Goal: Information Seeking & Learning: Check status

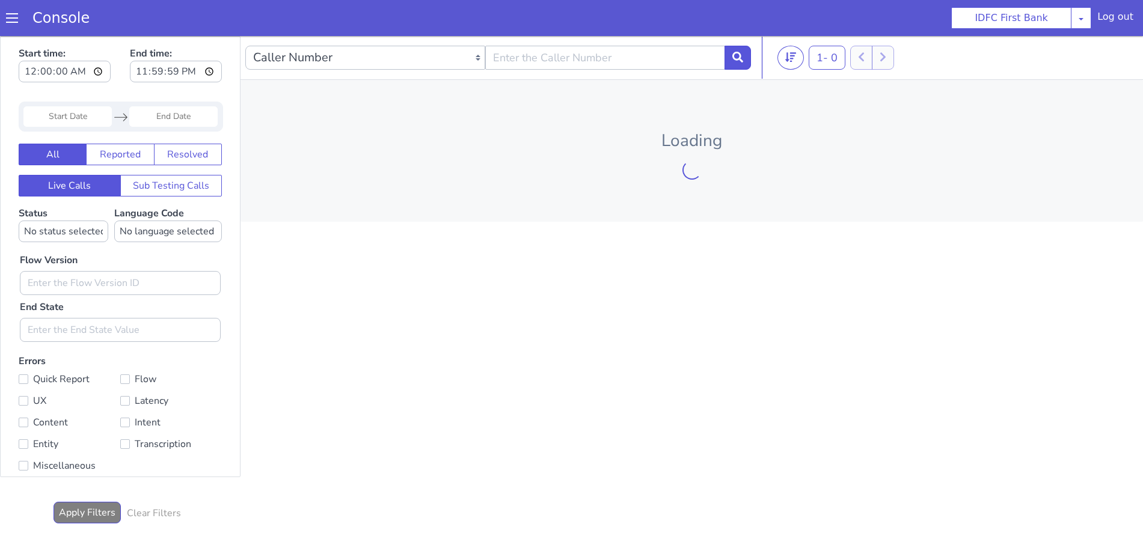
click at [11, 21] on span at bounding box center [12, 18] width 12 height 12
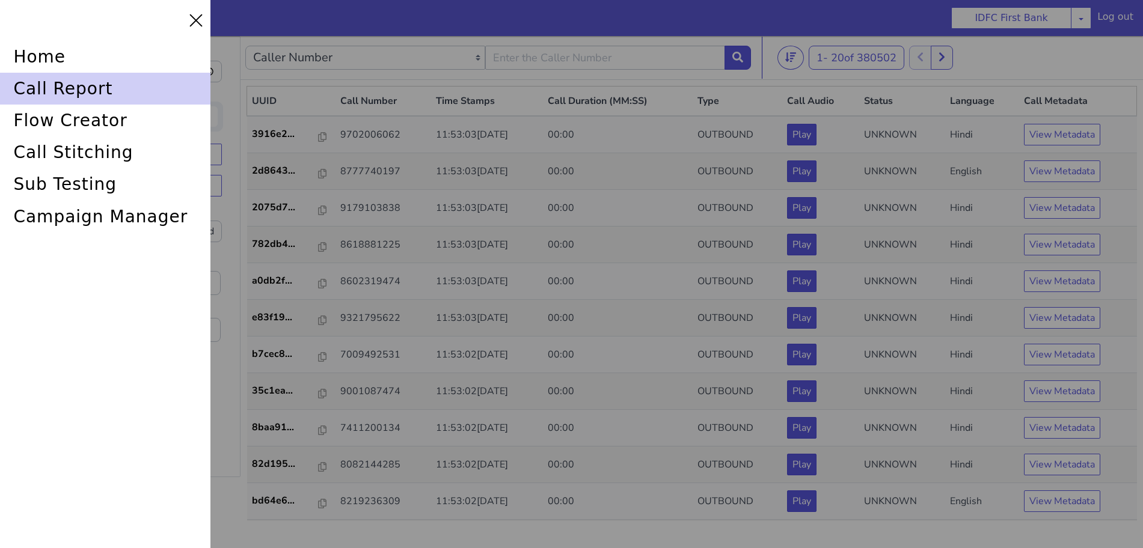
click at [55, 89] on div "call report" at bounding box center [105, 89] width 210 height 32
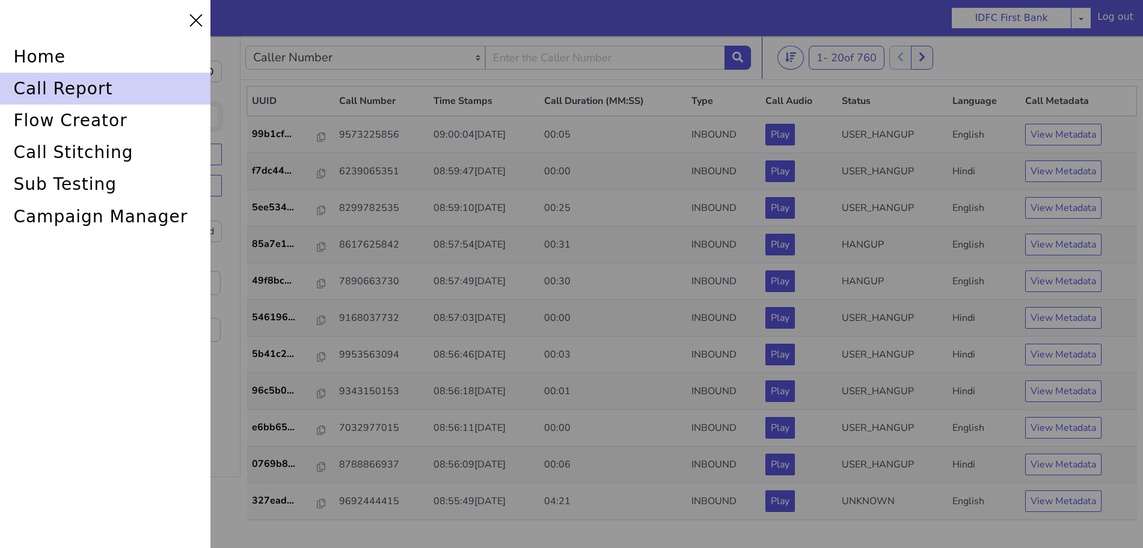
click at [77, 87] on div "call report" at bounding box center [105, 89] width 210 height 32
click at [47, 90] on div "call report" at bounding box center [105, 89] width 210 height 32
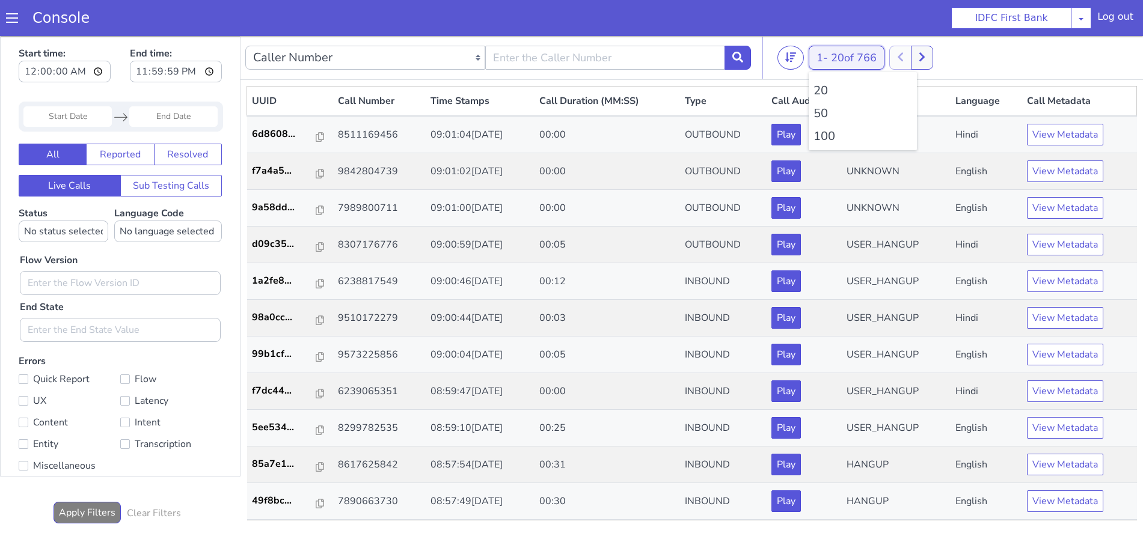
click at [862, 57] on span "20 of 766" at bounding box center [854, 58] width 46 height 14
click at [835, 139] on li "100" at bounding box center [863, 136] width 99 height 18
click at [290, 247] on p "d09c35..." at bounding box center [284, 244] width 64 height 14
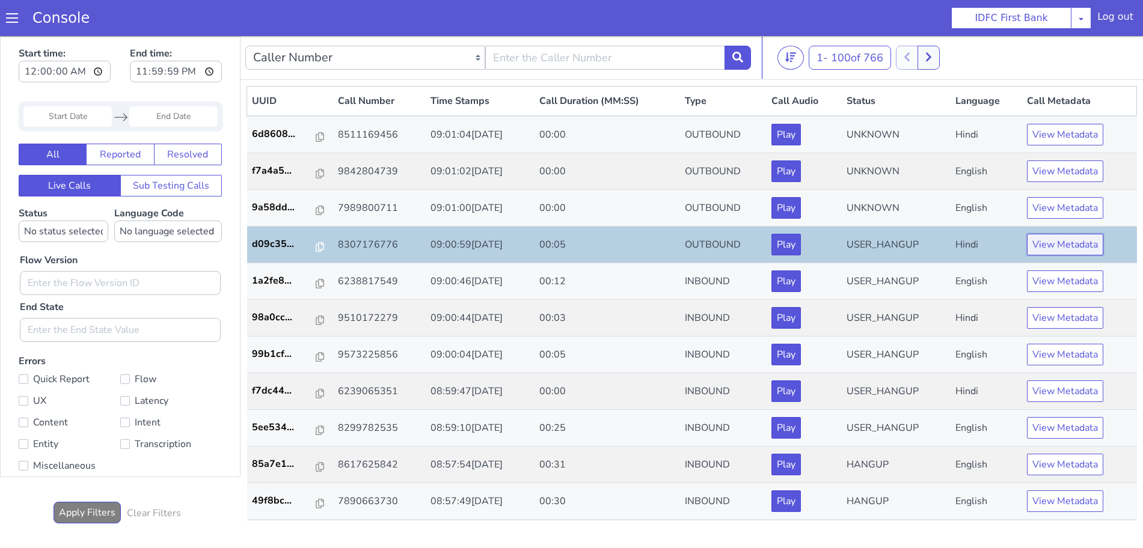
click at [1066, 245] on button "View Metadata" at bounding box center [1065, 245] width 76 height 22
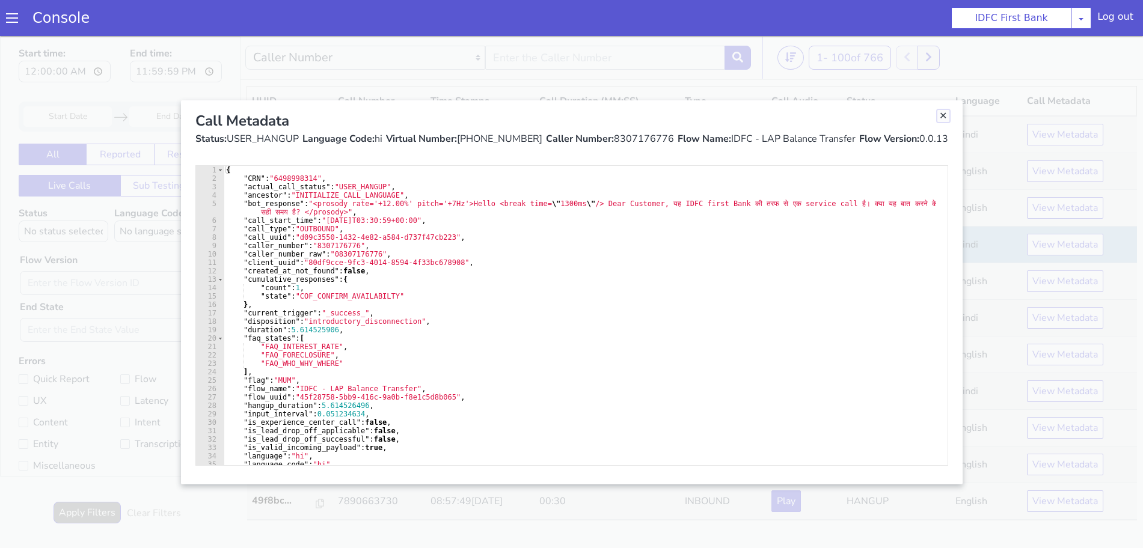
click at [937, 113] on link "Close" at bounding box center [943, 116] width 12 height 12
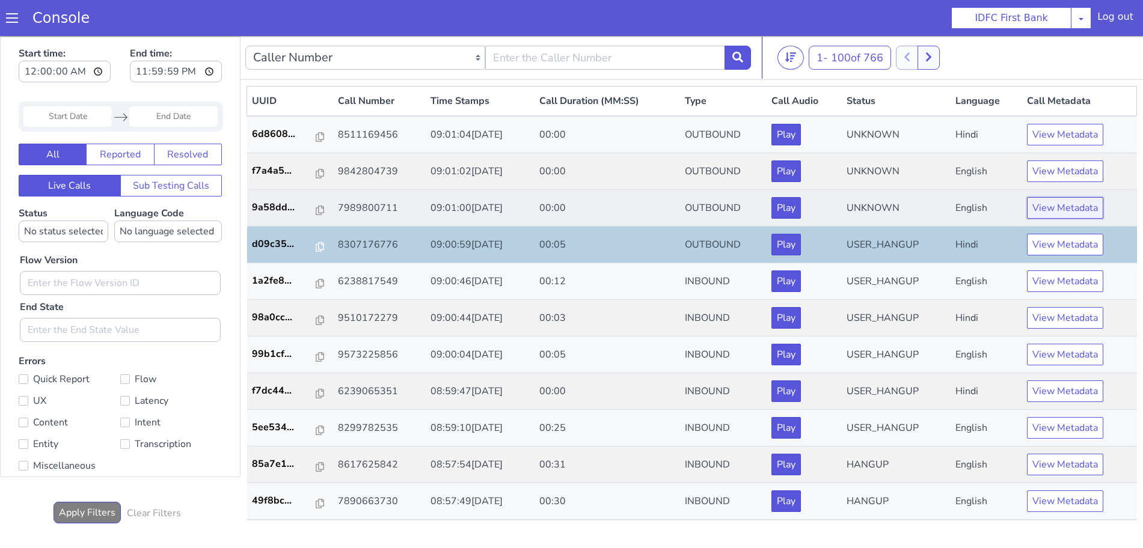
click at [1053, 210] on button "View Metadata" at bounding box center [1065, 208] width 76 height 22
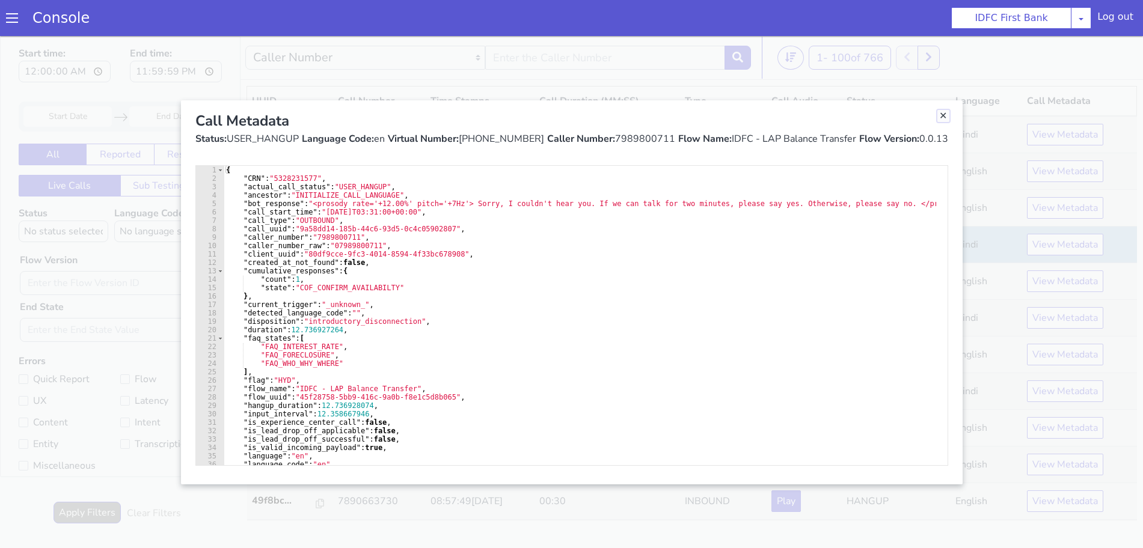
click at [948, 116] on link "Close" at bounding box center [943, 116] width 12 height 12
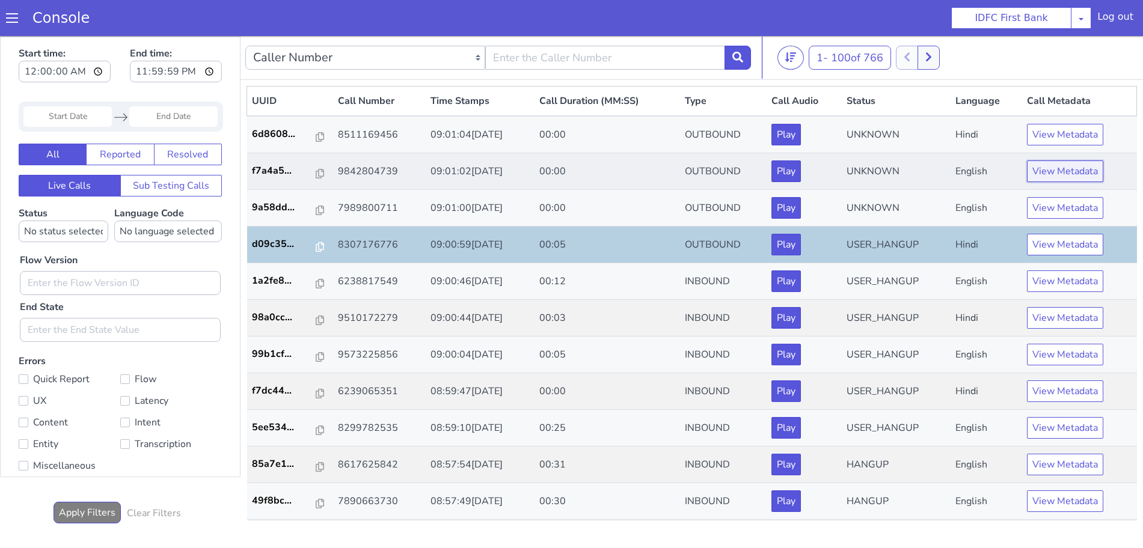
click at [1077, 170] on button "View Metadata" at bounding box center [1065, 172] width 76 height 22
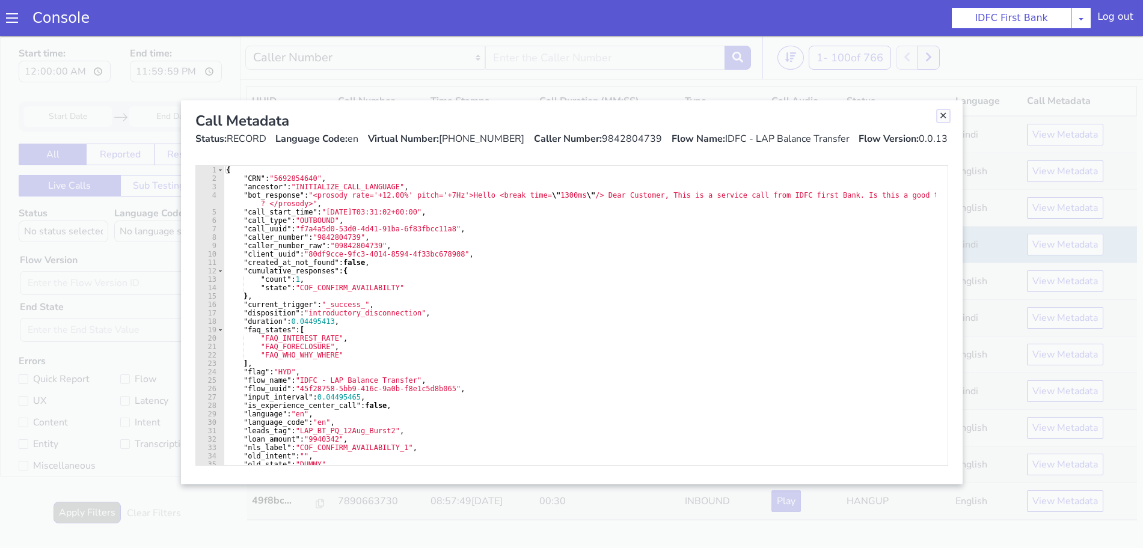
click at [942, 114] on link "Close" at bounding box center [943, 116] width 12 height 12
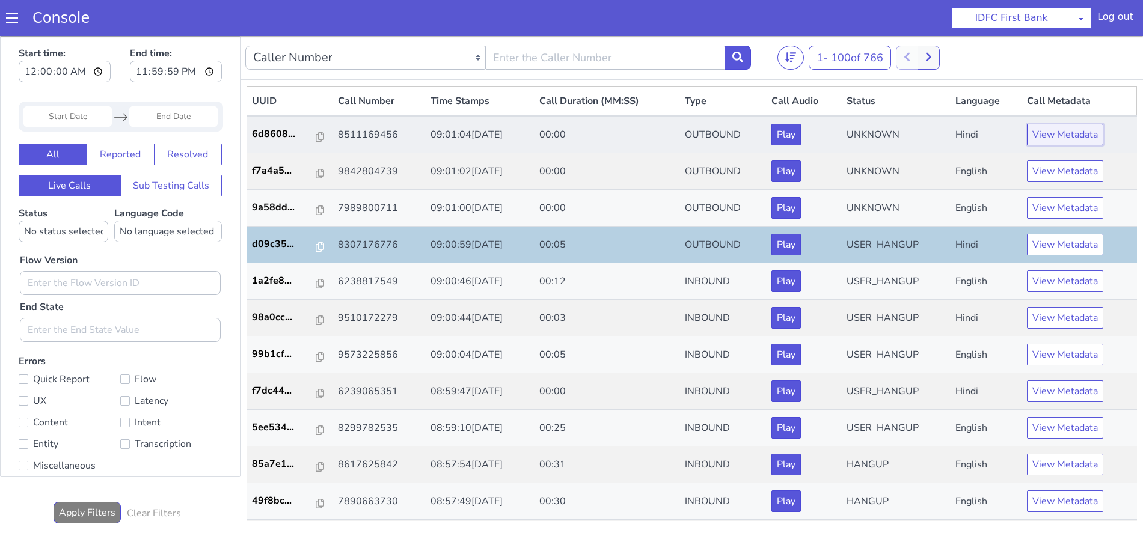
click at [1043, 132] on button "View Metadata" at bounding box center [1065, 135] width 76 height 22
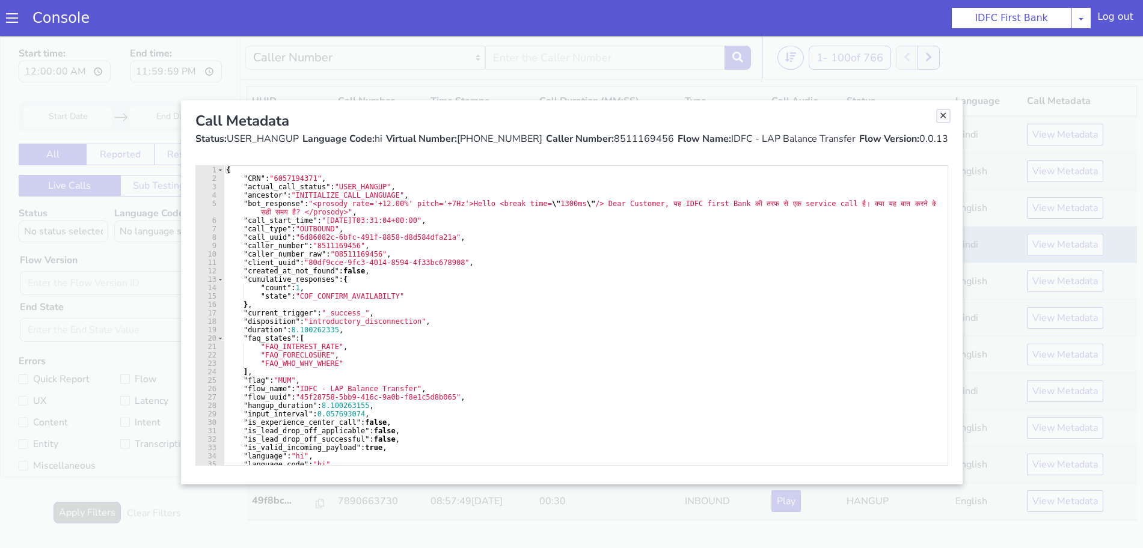
click at [946, 114] on link "Close" at bounding box center [943, 116] width 12 height 12
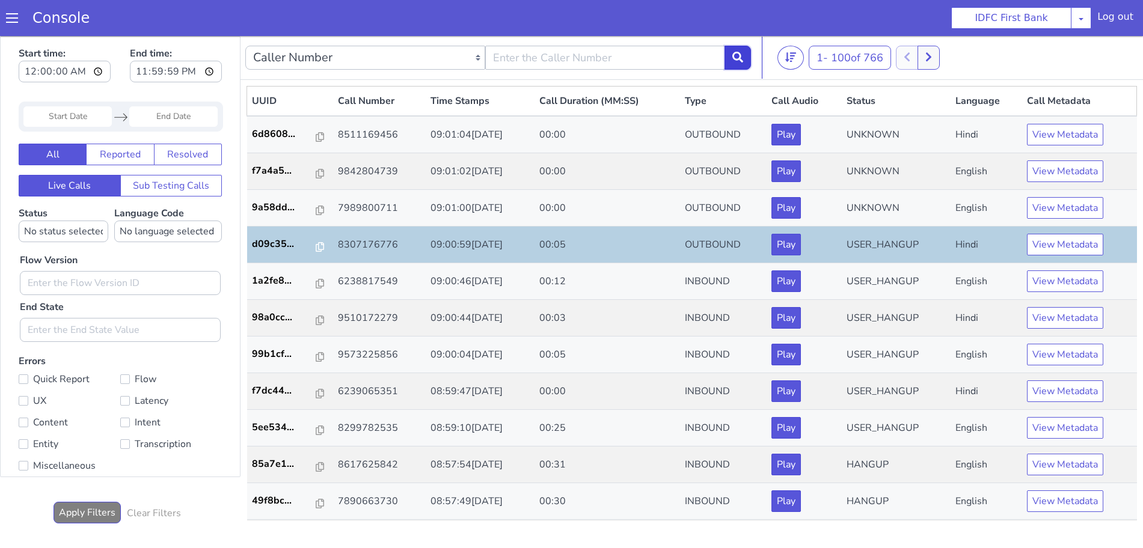
click at [735, 58] on icon at bounding box center [737, 57] width 11 height 11
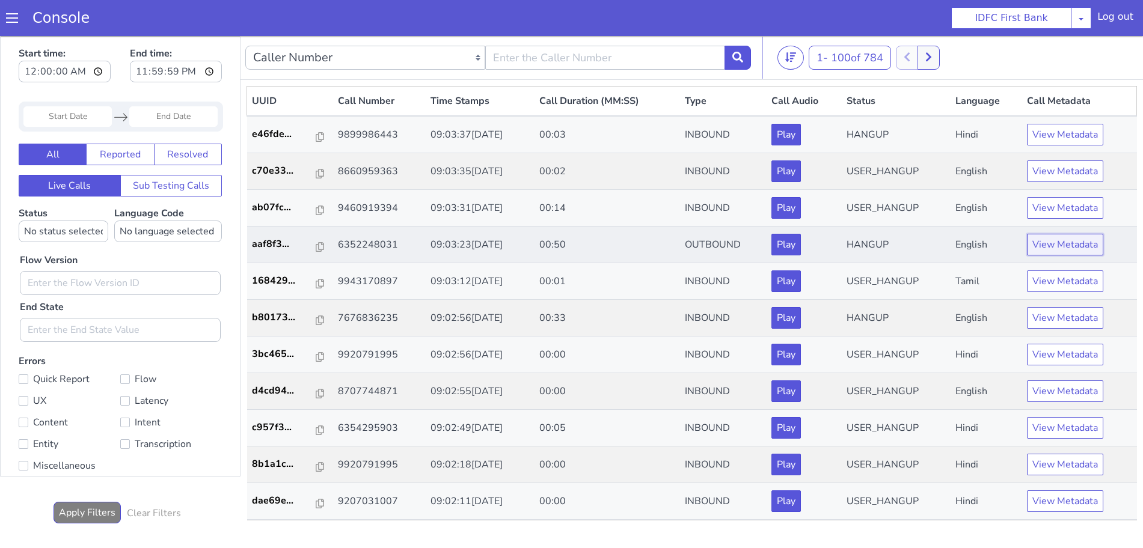
click at [1045, 241] on button "View Metadata" at bounding box center [1065, 245] width 76 height 22
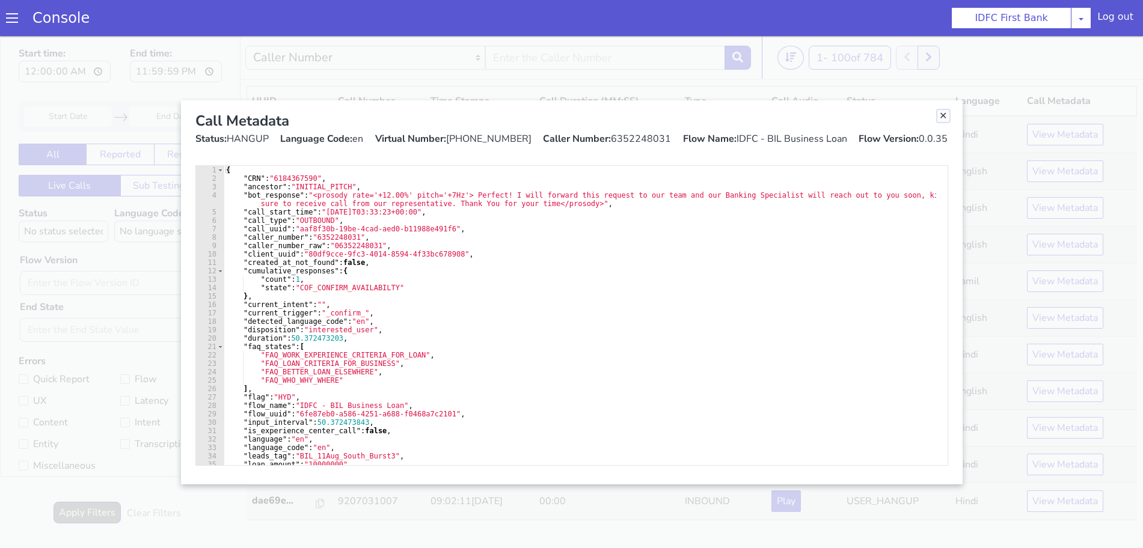
click at [945, 116] on link "Close" at bounding box center [943, 116] width 12 height 12
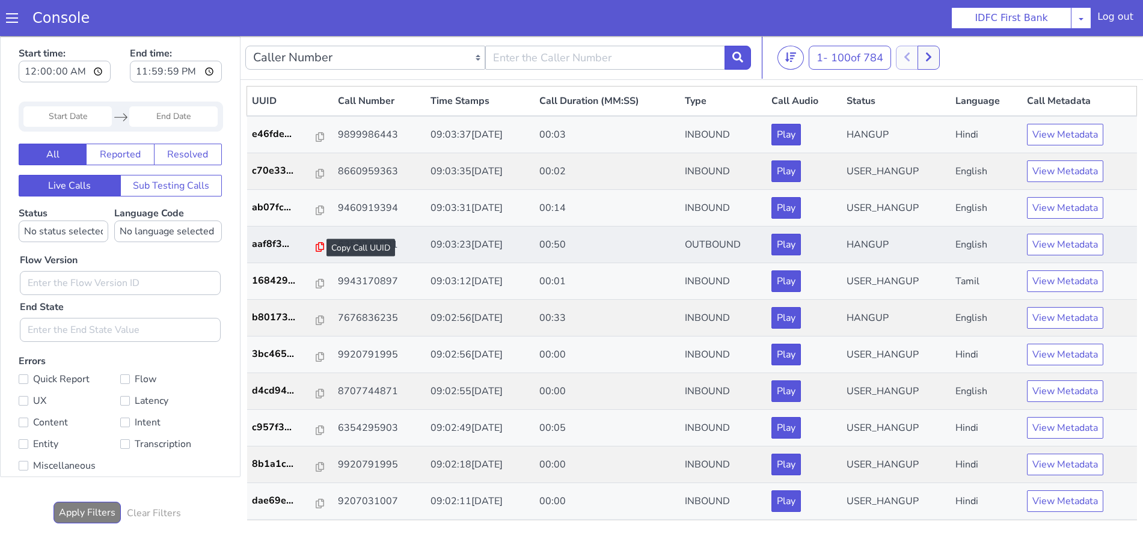
click at [316, 248] on icon at bounding box center [320, 247] width 8 height 10
click at [739, 57] on icon at bounding box center [737, 57] width 11 height 11
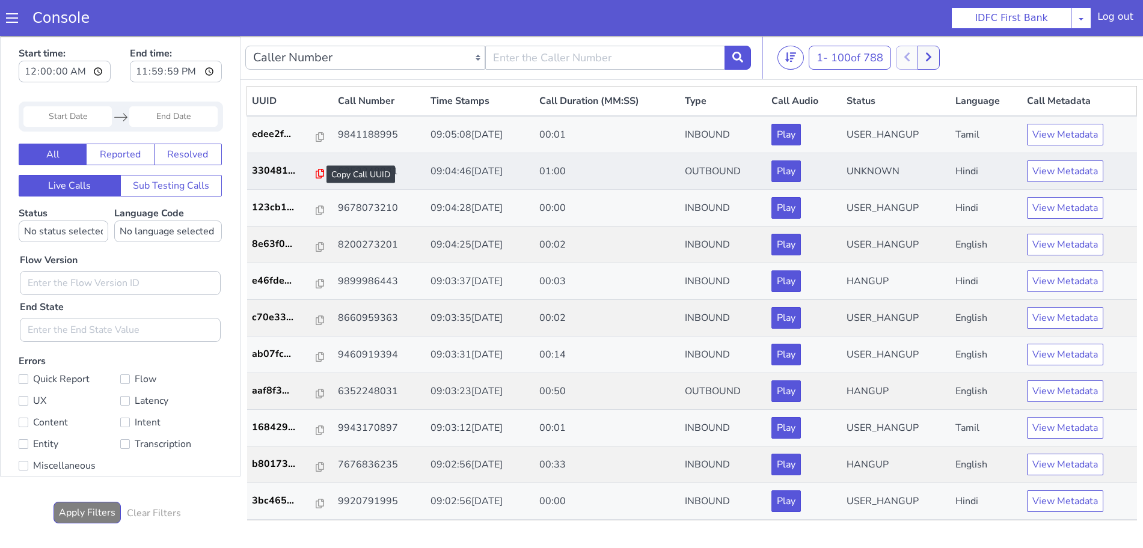
click at [316, 170] on icon at bounding box center [320, 174] width 8 height 10
click at [636, 63] on input "text" at bounding box center [605, 58] width 240 height 24
type input "6352248031"
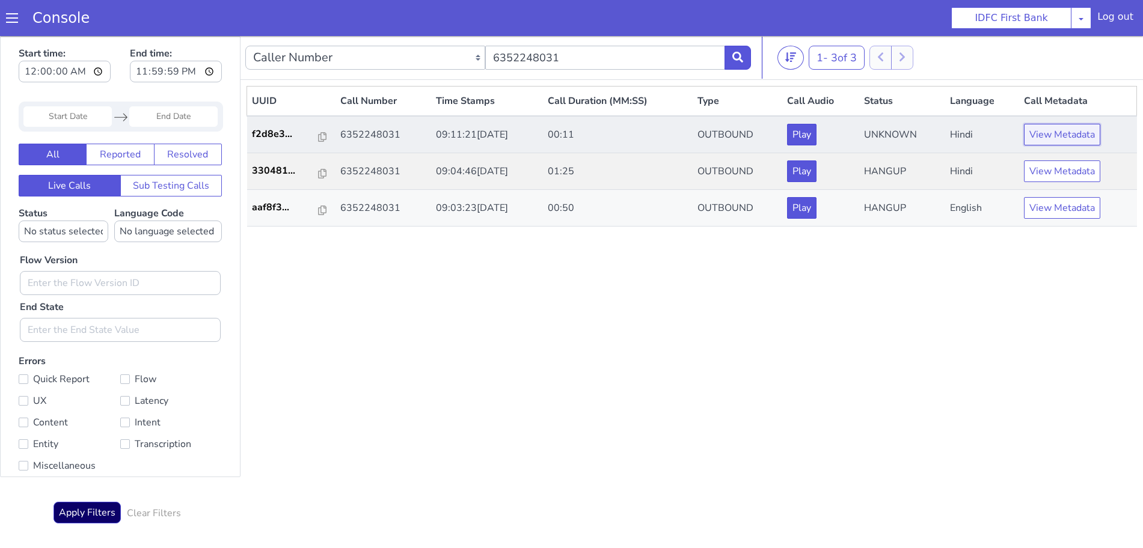
click at [1063, 136] on button "View Metadata" at bounding box center [1062, 135] width 76 height 22
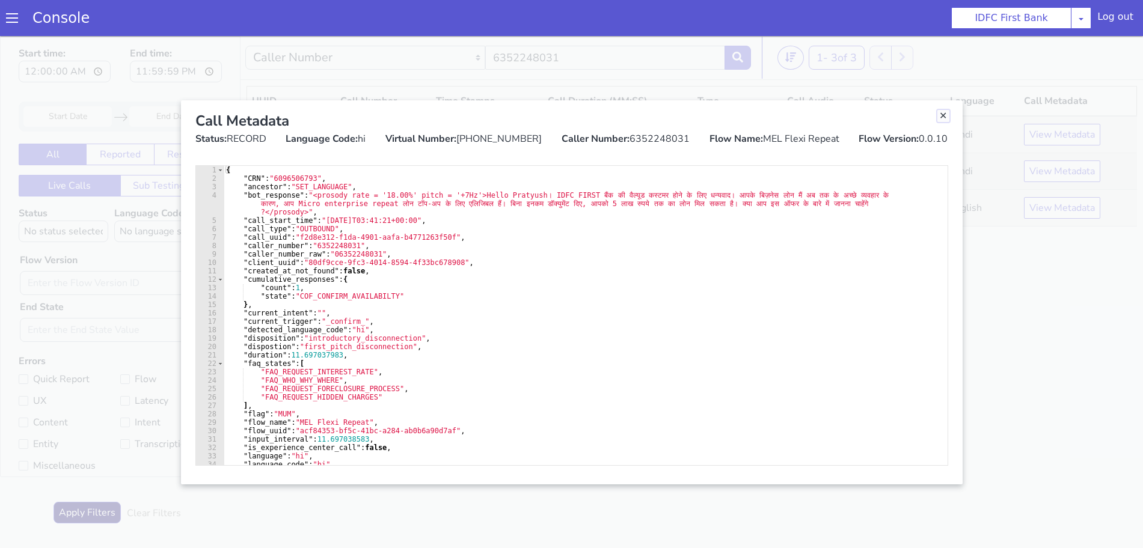
click at [948, 114] on link "Close" at bounding box center [943, 116] width 12 height 12
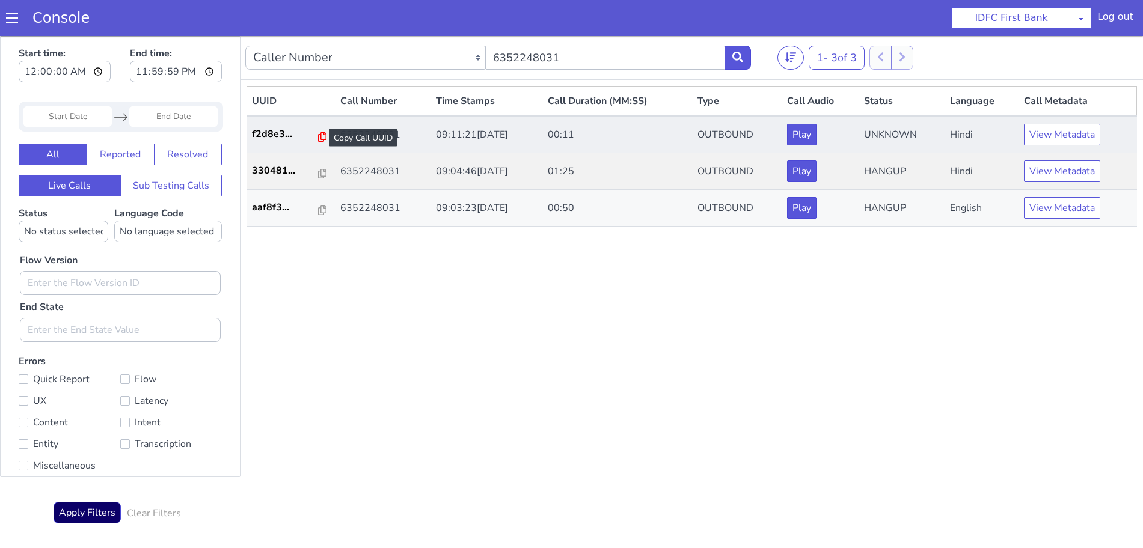
click at [318, 134] on icon at bounding box center [322, 137] width 8 height 10
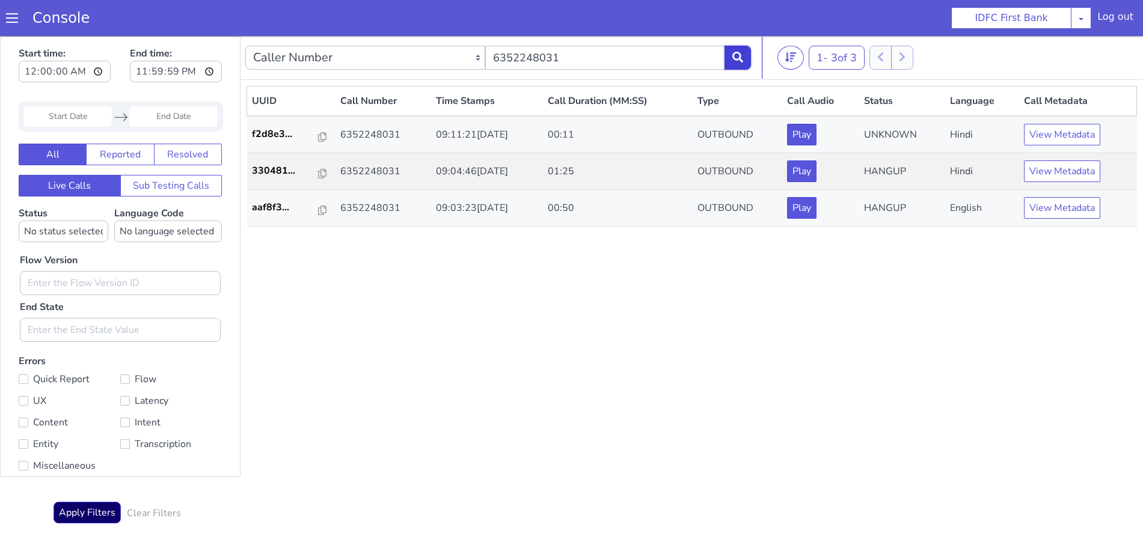
click at [738, 54] on icon at bounding box center [737, 57] width 11 height 11
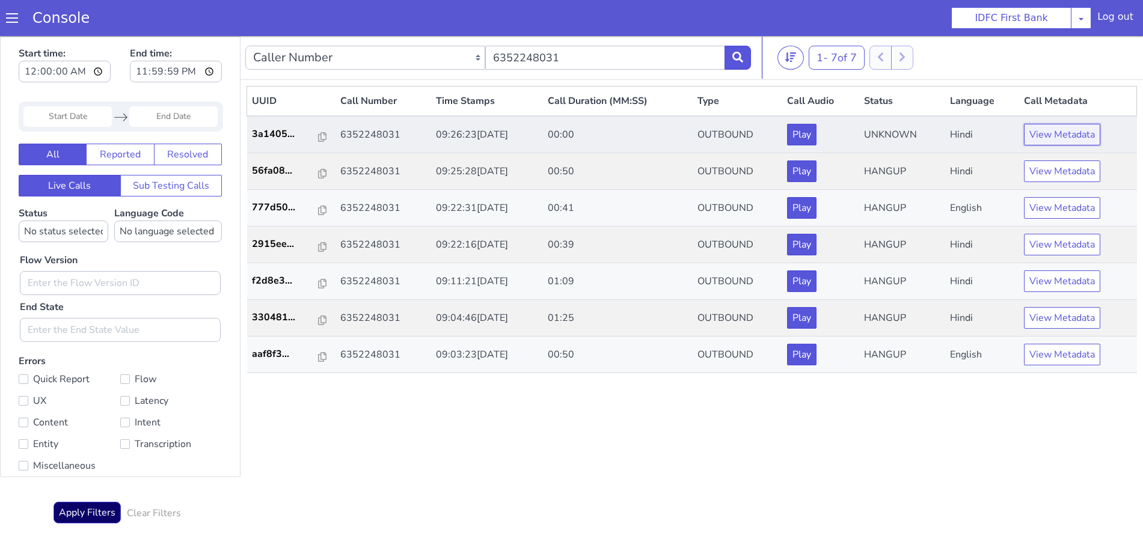
click at [1046, 140] on button "View Metadata" at bounding box center [1062, 135] width 76 height 22
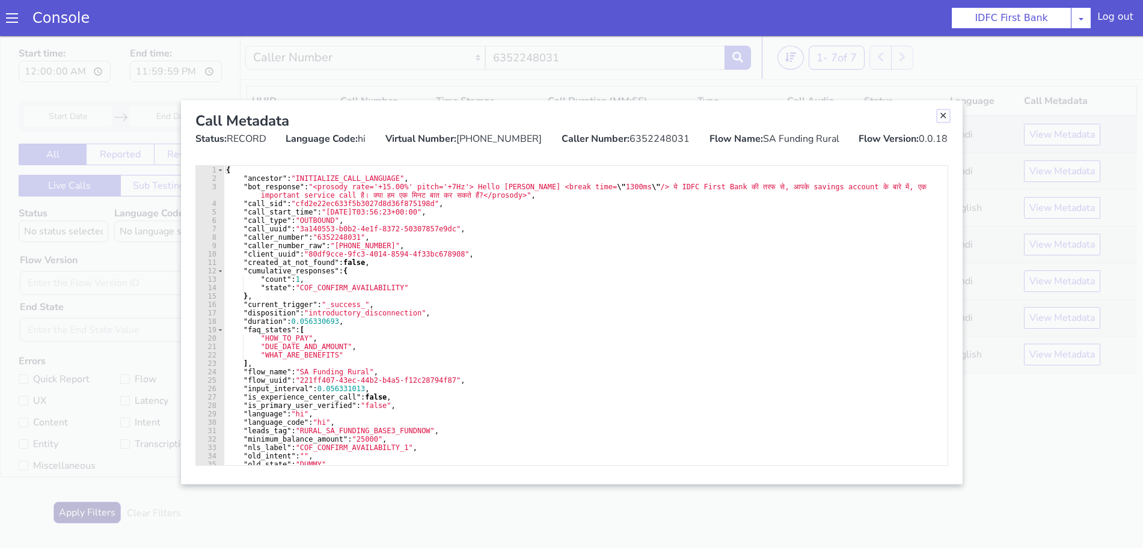
click at [942, 118] on link "Close" at bounding box center [943, 116] width 12 height 12
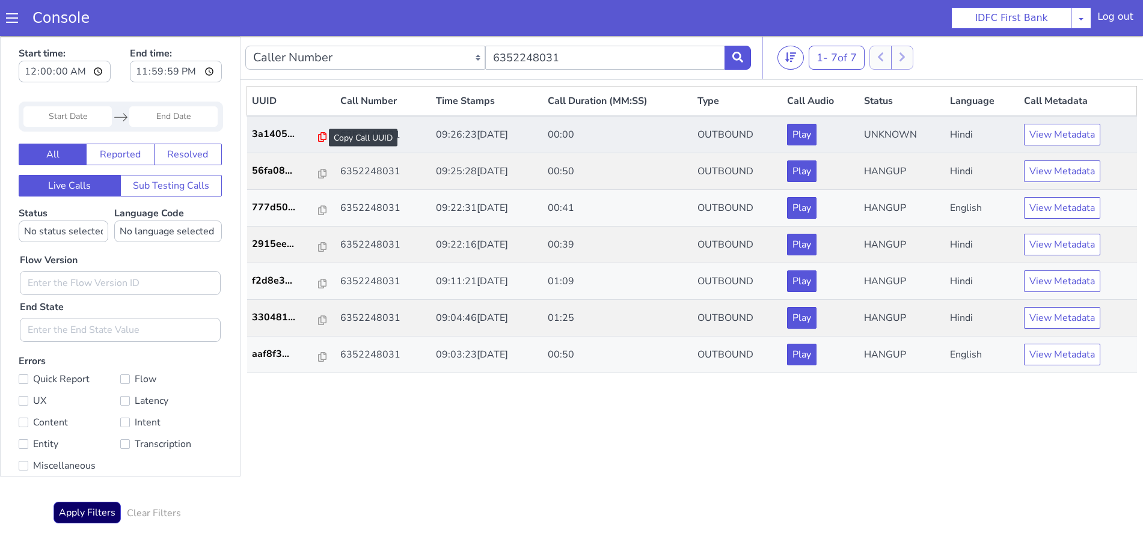
click at [318, 133] on icon at bounding box center [322, 137] width 8 height 10
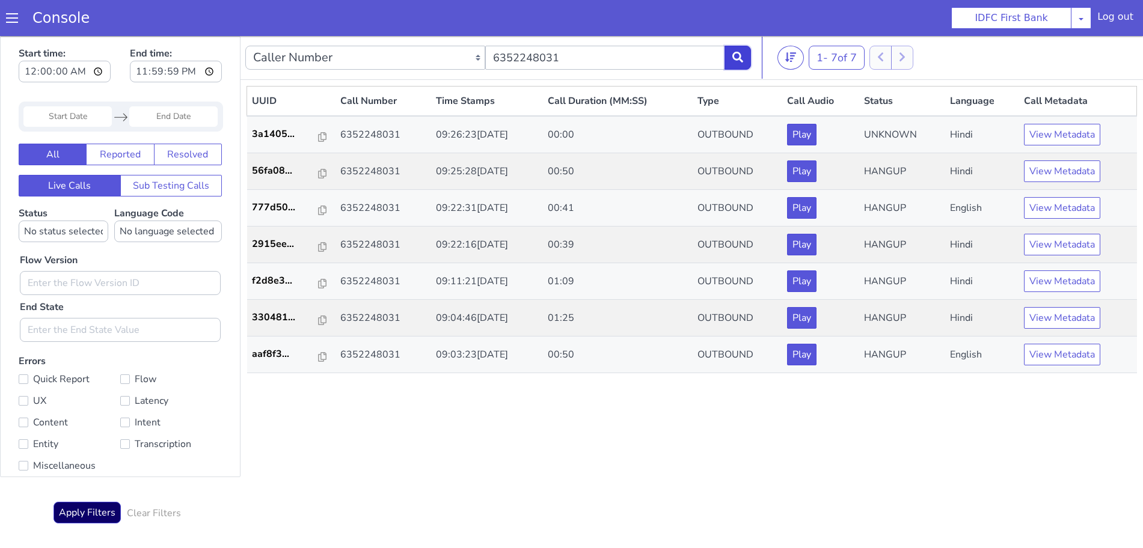
click at [736, 58] on icon at bounding box center [737, 57] width 11 height 11
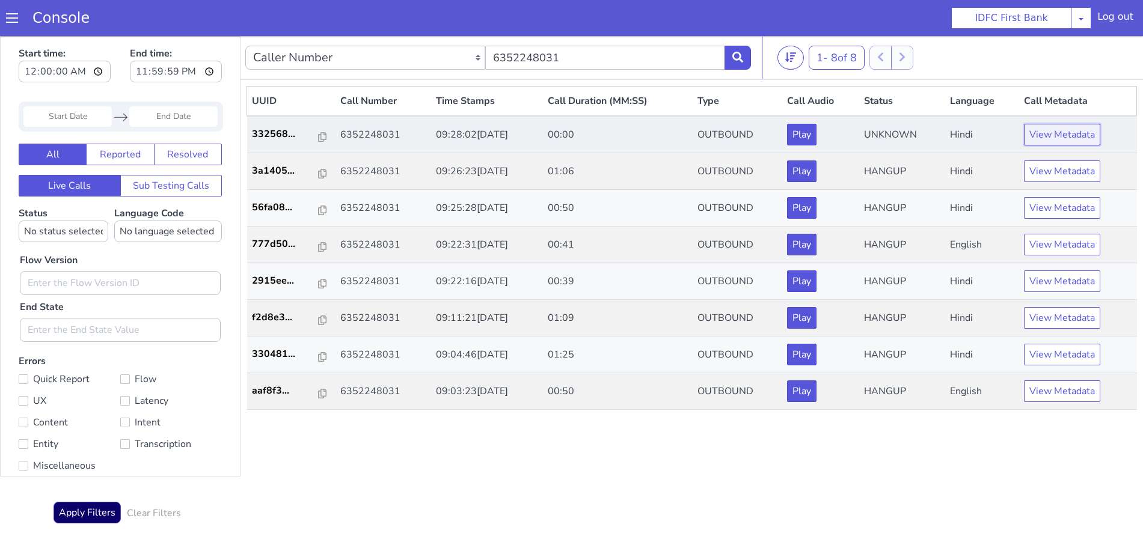
click at [1040, 131] on button "View Metadata" at bounding box center [1062, 135] width 76 height 22
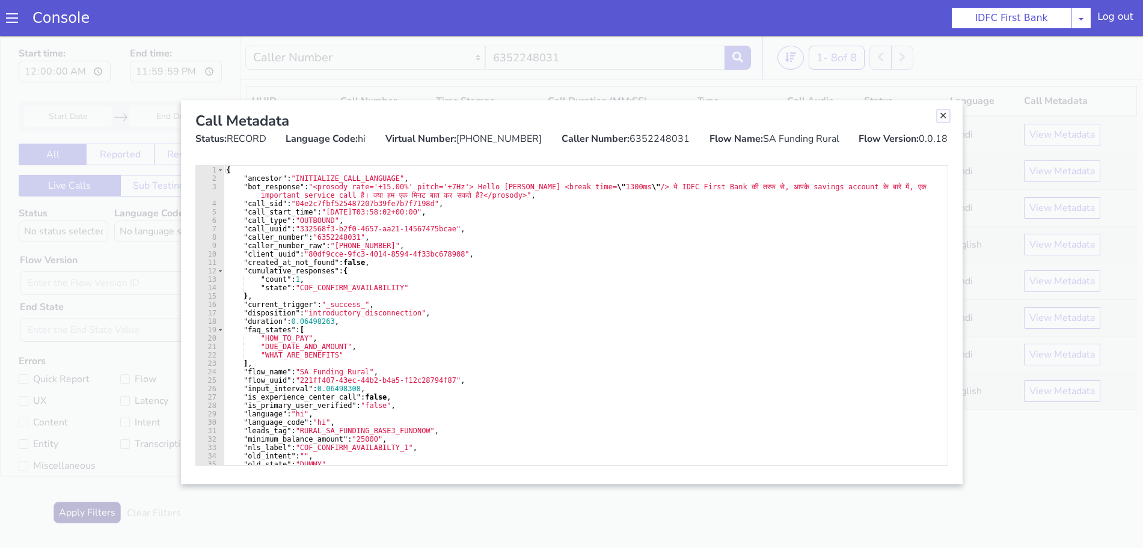
click at [943, 112] on link "Close" at bounding box center [943, 116] width 12 height 12
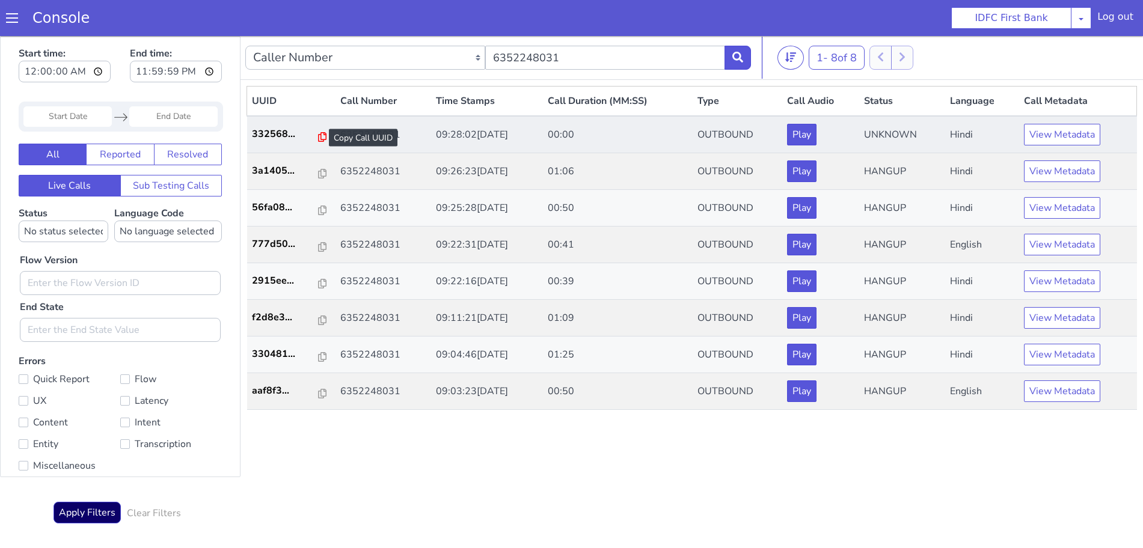
click at [318, 137] on icon at bounding box center [322, 137] width 8 height 10
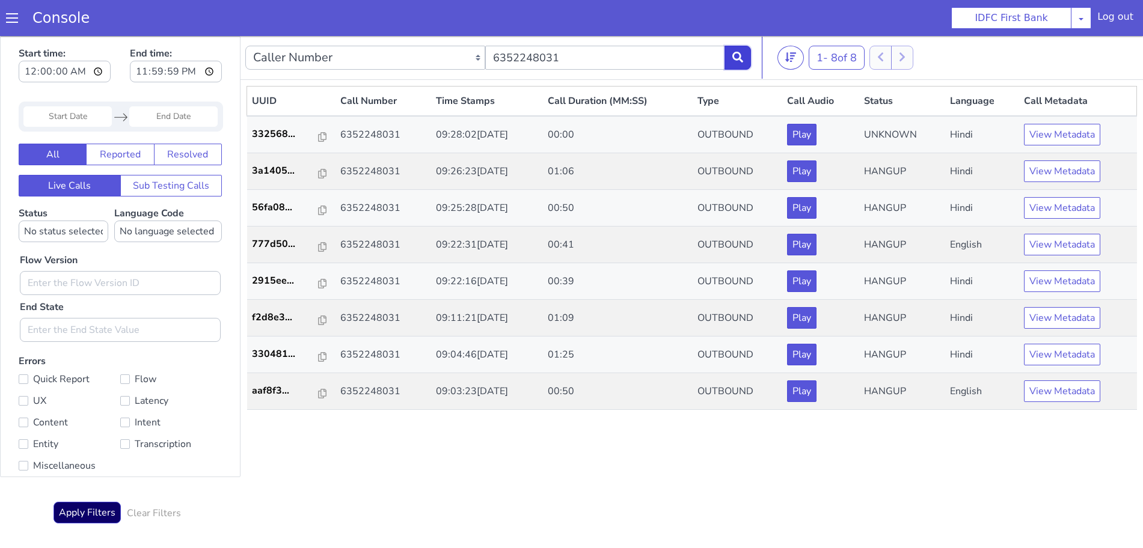
click at [742, 58] on icon at bounding box center [737, 57] width 11 height 11
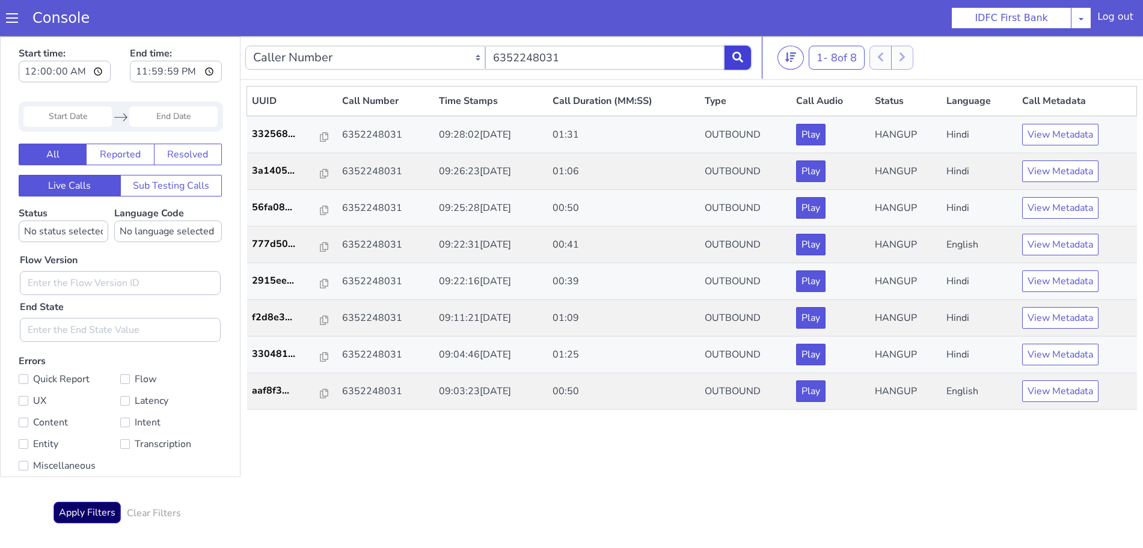
click at [736, 52] on icon at bounding box center [737, 57] width 11 height 11
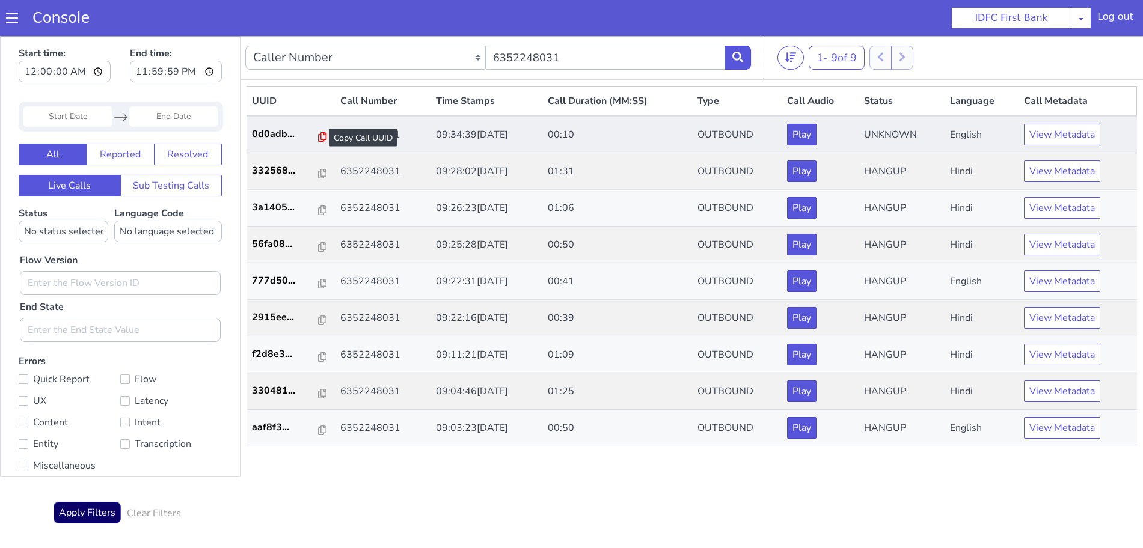
click at [318, 137] on icon at bounding box center [322, 137] width 8 height 10
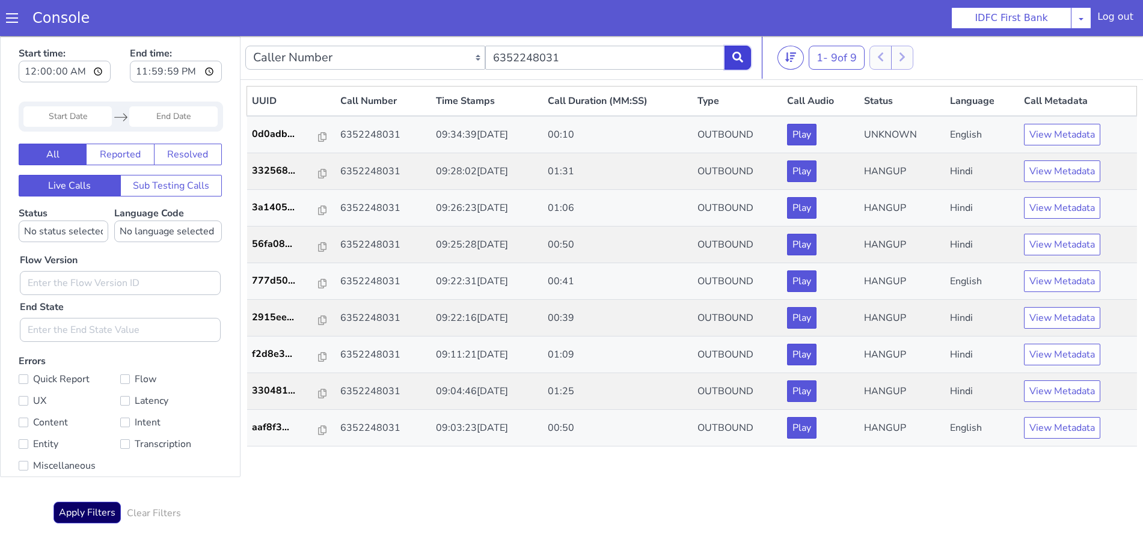
click at [735, 52] on icon at bounding box center [737, 57] width 11 height 11
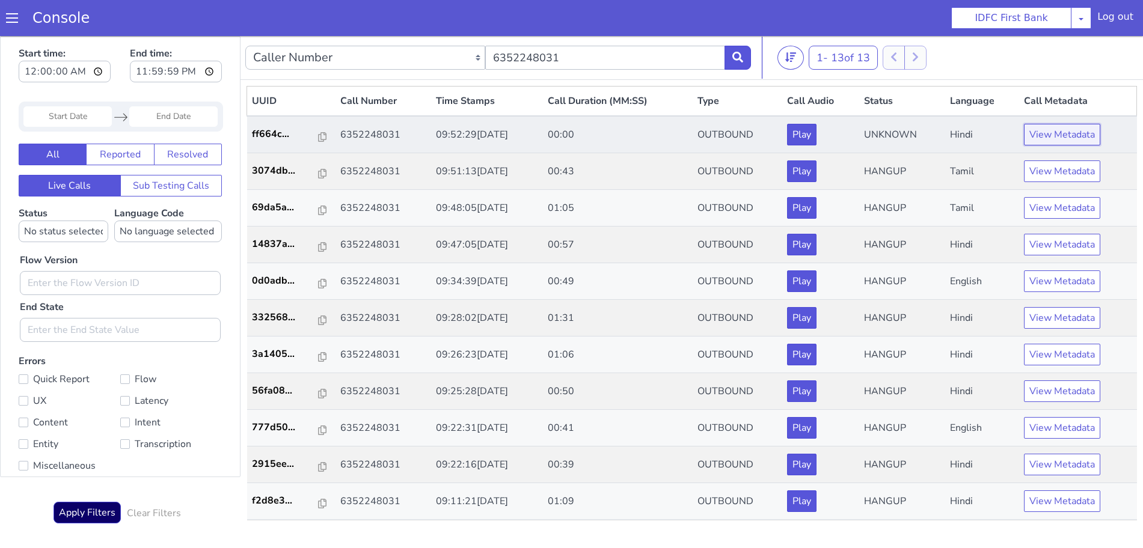
click at [1036, 132] on button "View Metadata" at bounding box center [1062, 135] width 76 height 22
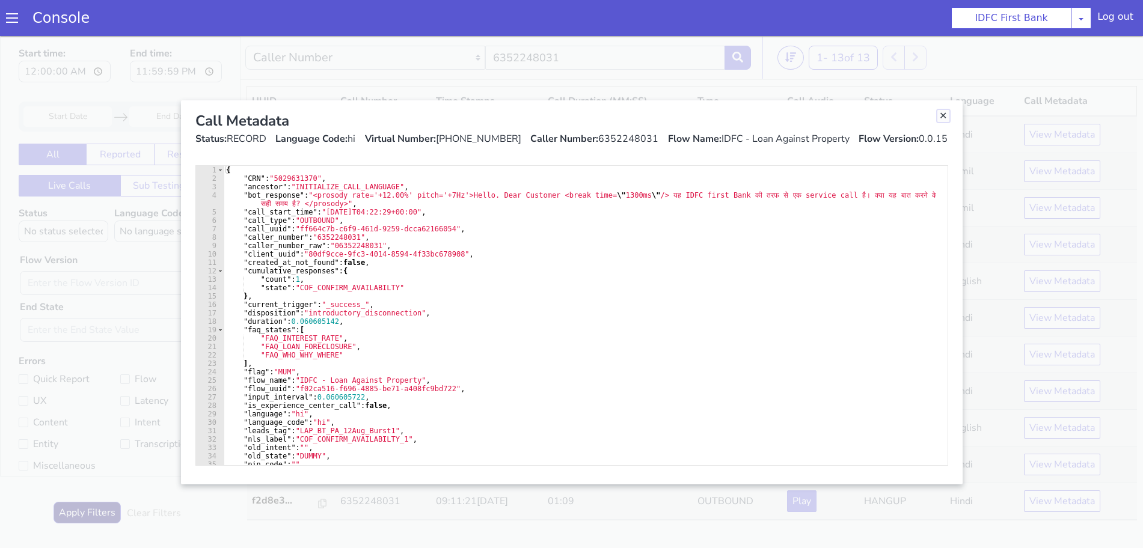
click at [943, 117] on link "Close" at bounding box center [943, 116] width 12 height 12
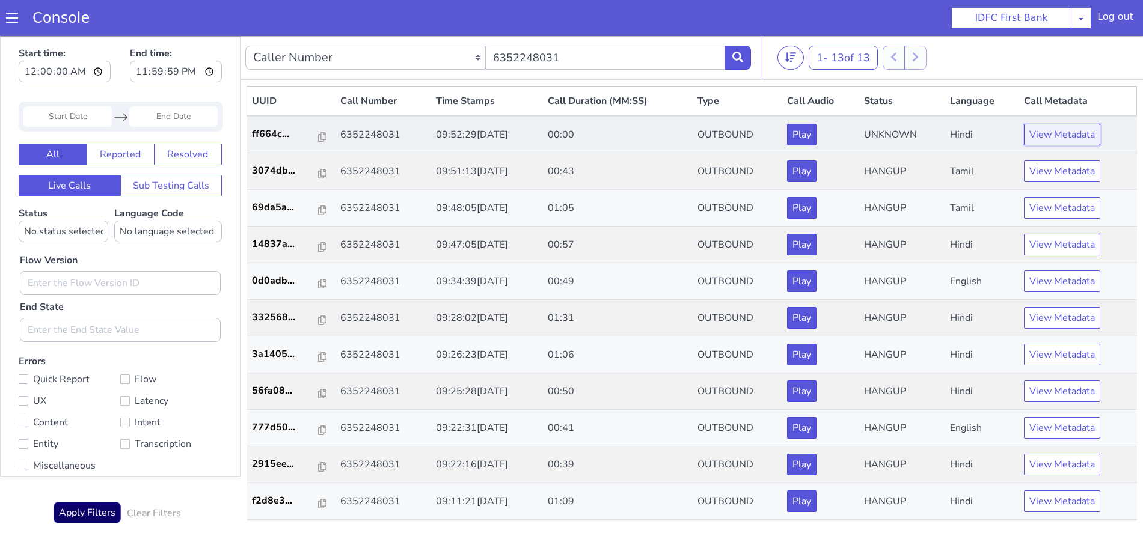
click at [1043, 133] on button "View Metadata" at bounding box center [1062, 135] width 76 height 22
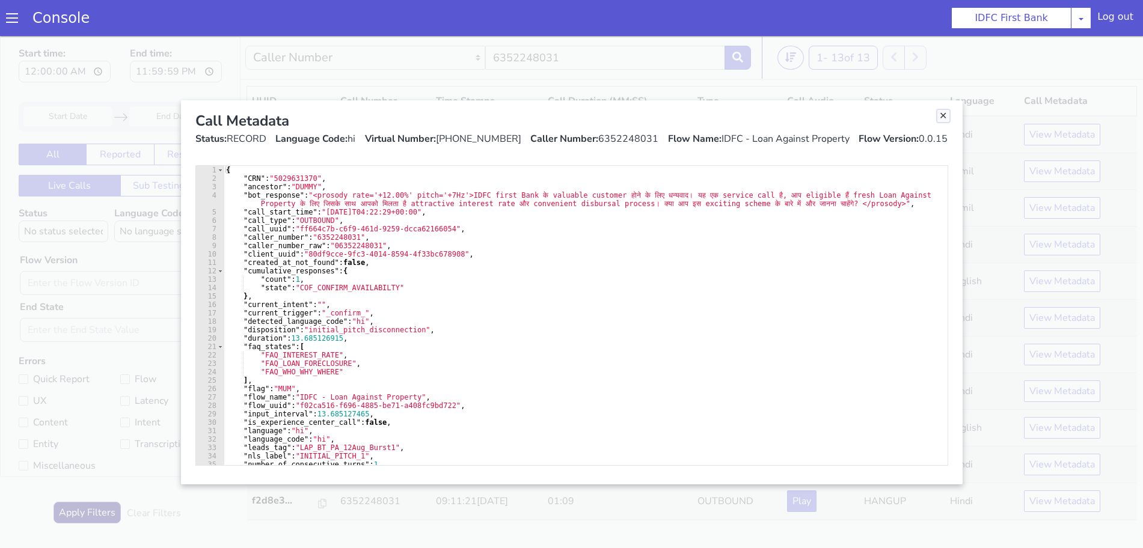
click at [943, 113] on link "Close" at bounding box center [943, 116] width 12 height 12
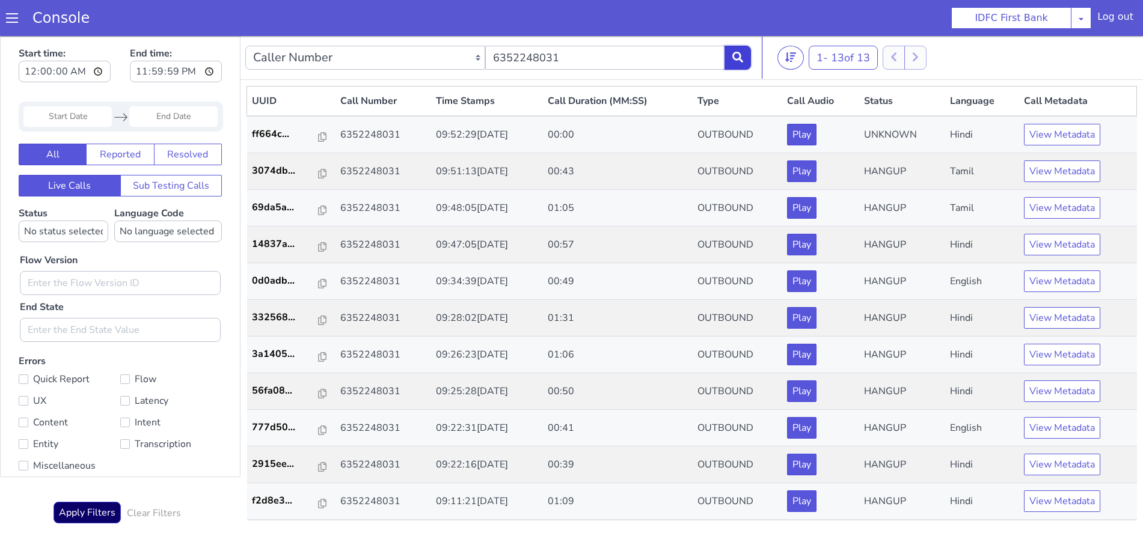
click at [746, 54] on button at bounding box center [738, 58] width 26 height 24
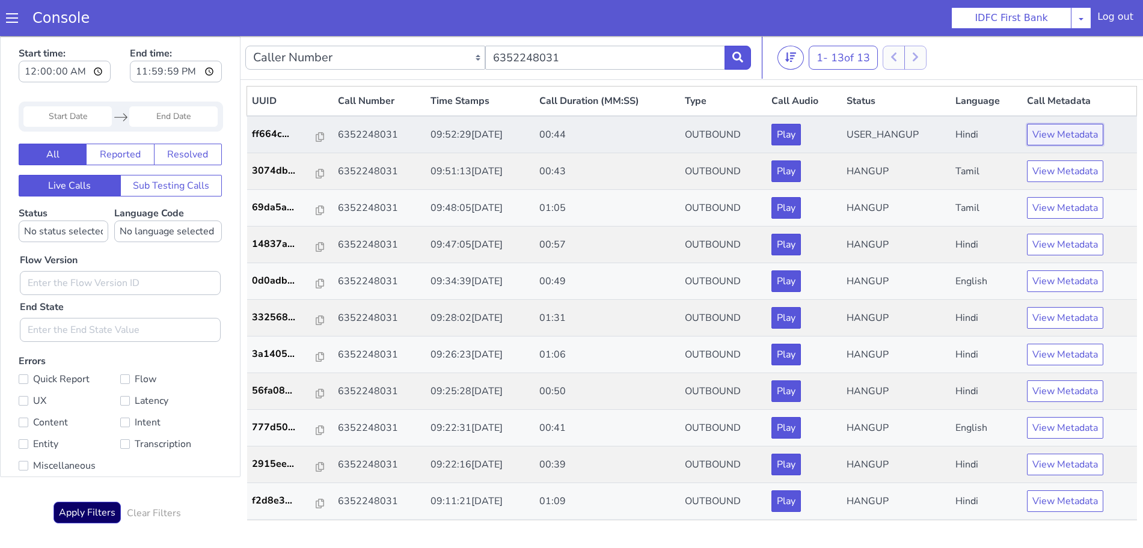
click at [1040, 132] on button "View Metadata" at bounding box center [1065, 135] width 76 height 22
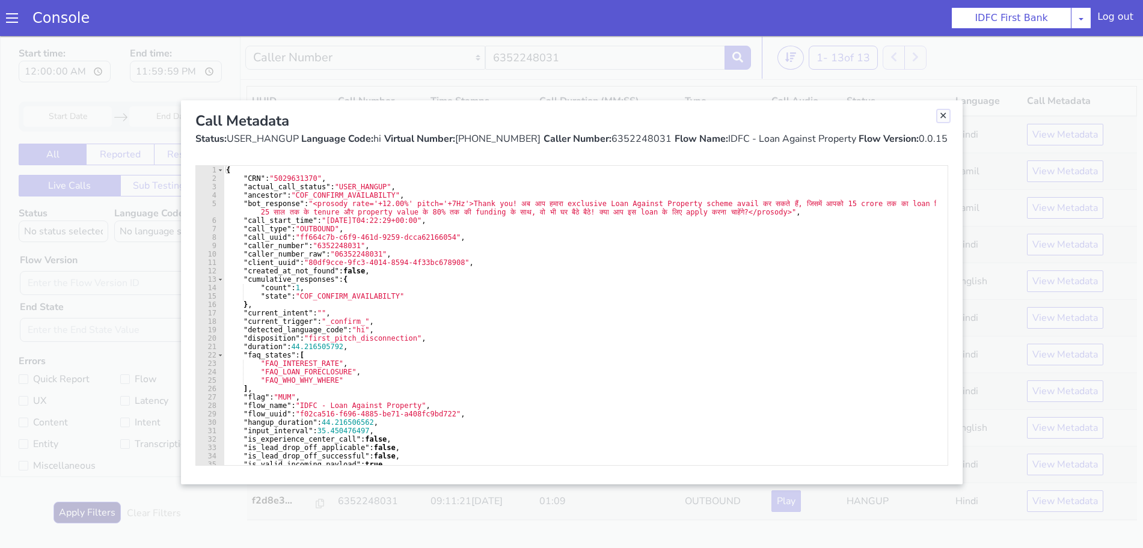
click at [945, 118] on link "Close" at bounding box center [943, 116] width 12 height 12
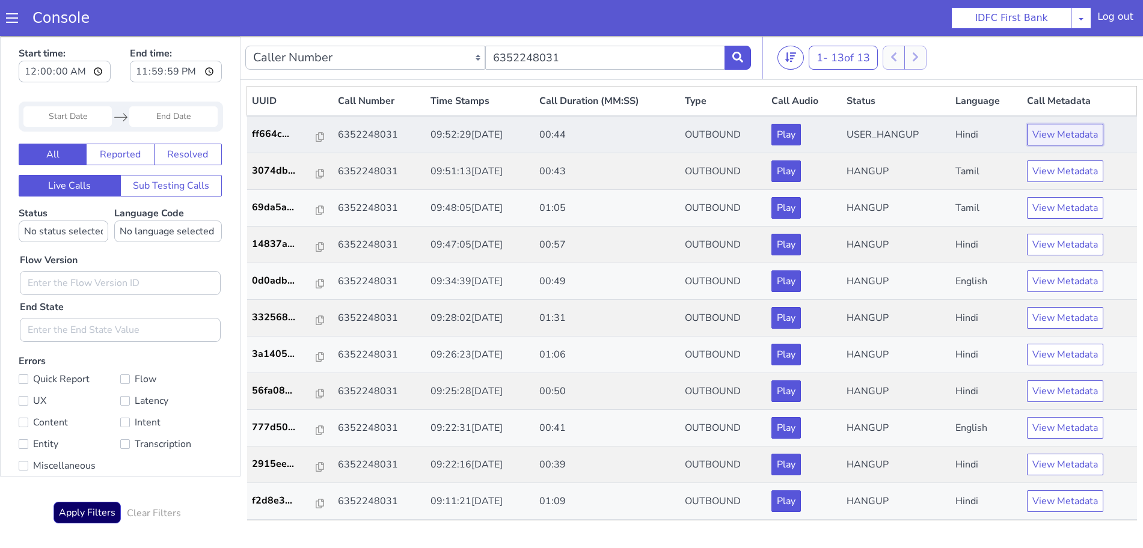
click at [1060, 141] on button "View Metadata" at bounding box center [1065, 135] width 76 height 22
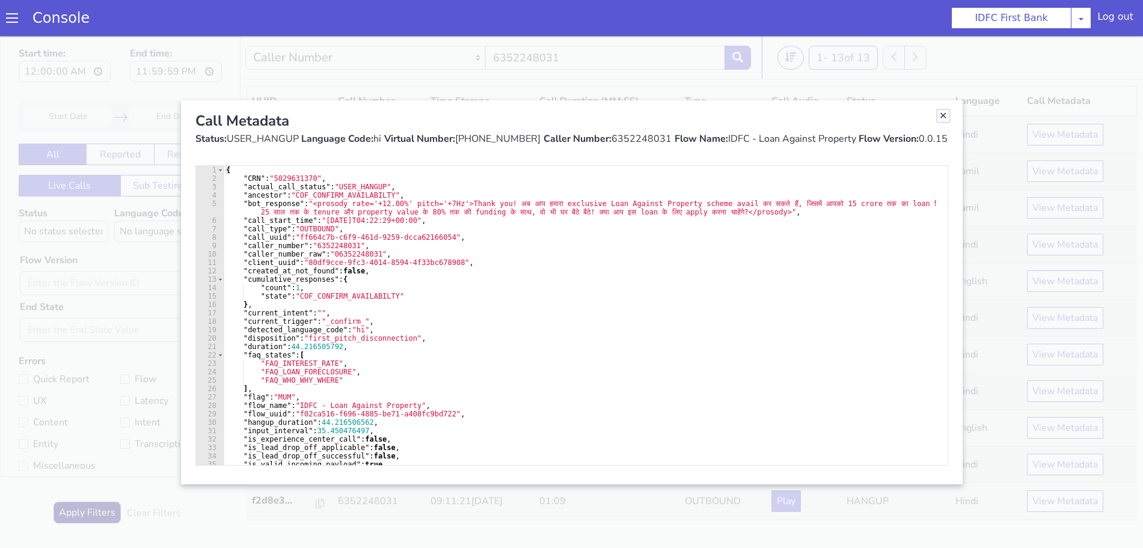
click at [947, 114] on link "Close" at bounding box center [943, 116] width 12 height 12
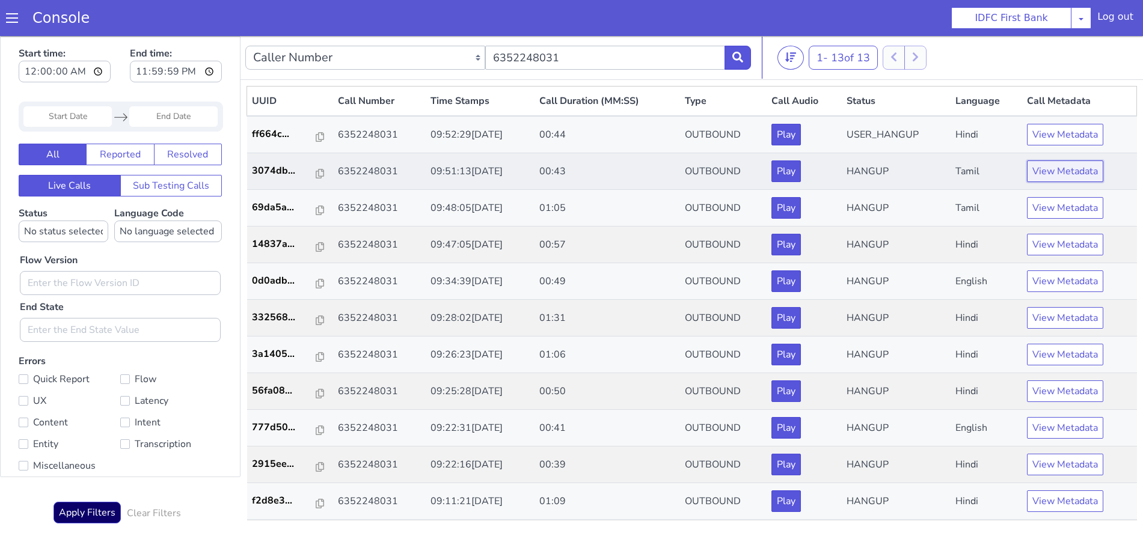
click at [1084, 174] on button "View Metadata" at bounding box center [1065, 172] width 76 height 22
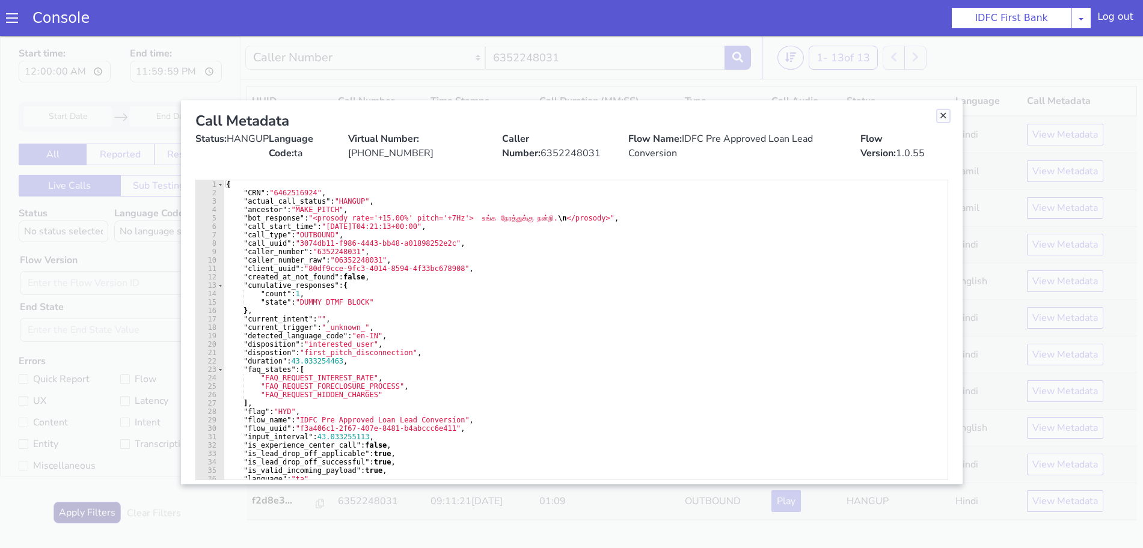
click at [942, 116] on link "Close" at bounding box center [943, 116] width 12 height 12
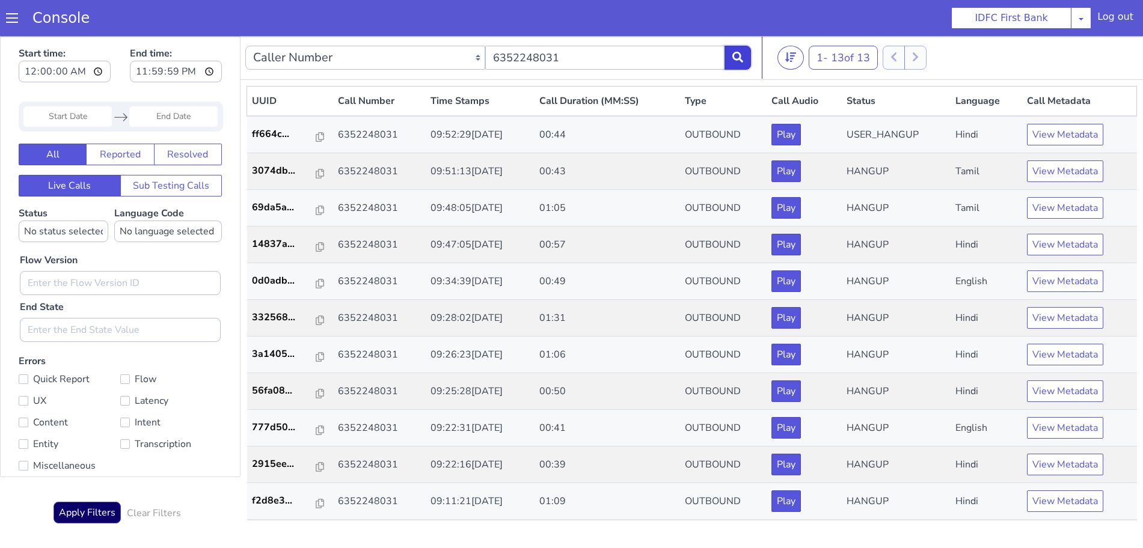
click at [734, 51] on button at bounding box center [738, 58] width 26 height 24
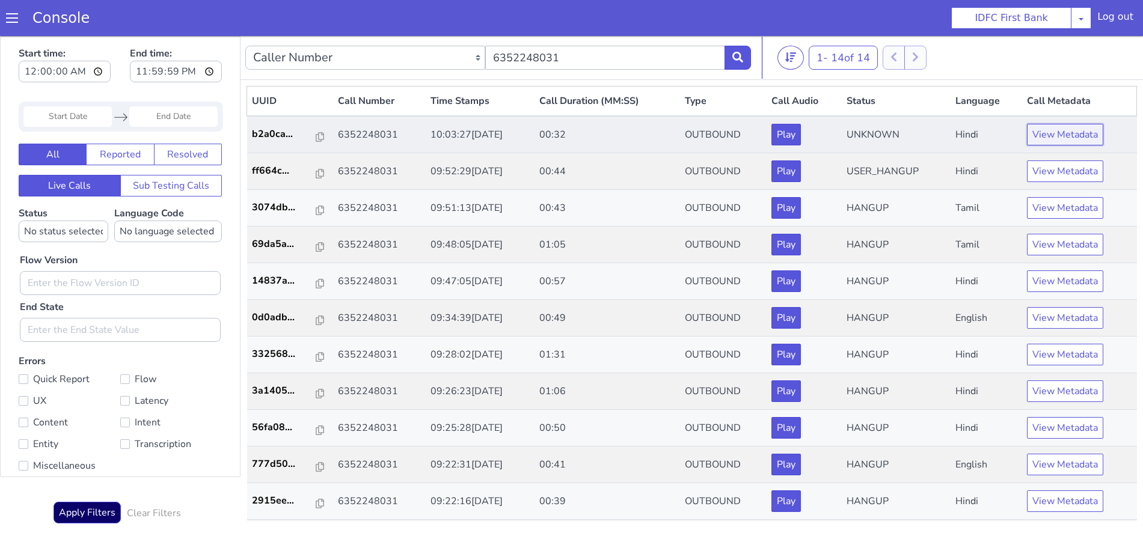
click at [1044, 138] on button "View Metadata" at bounding box center [1065, 135] width 76 height 22
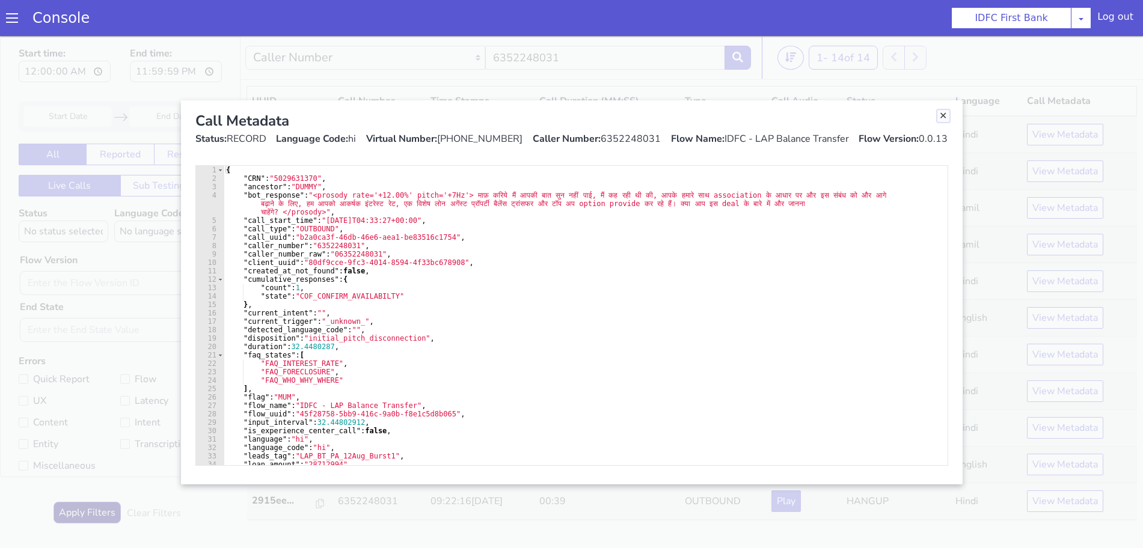
click at [943, 115] on link "Close" at bounding box center [943, 116] width 12 height 12
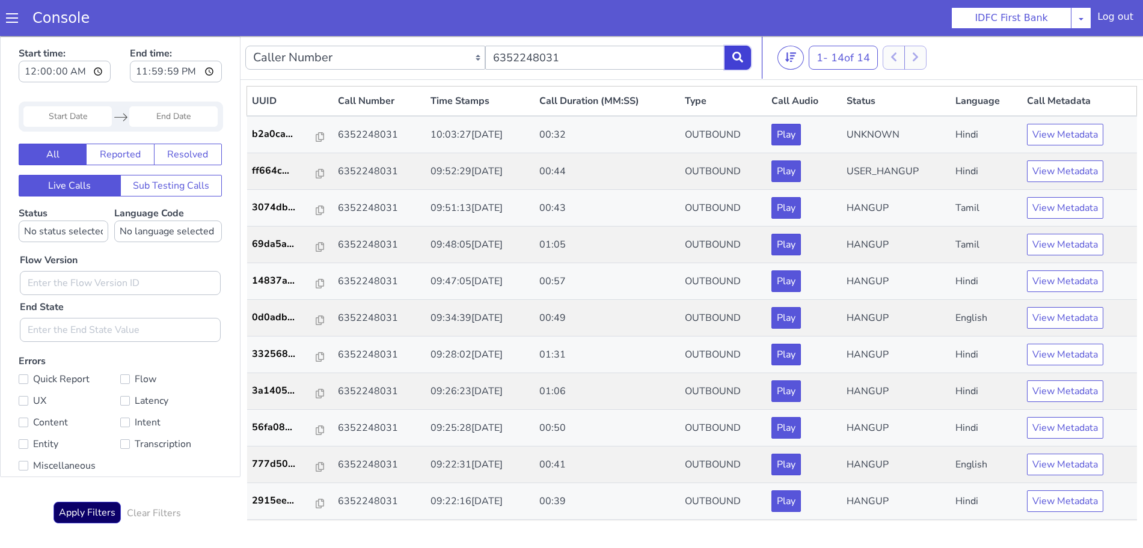
click at [742, 46] on button at bounding box center [738, 58] width 26 height 24
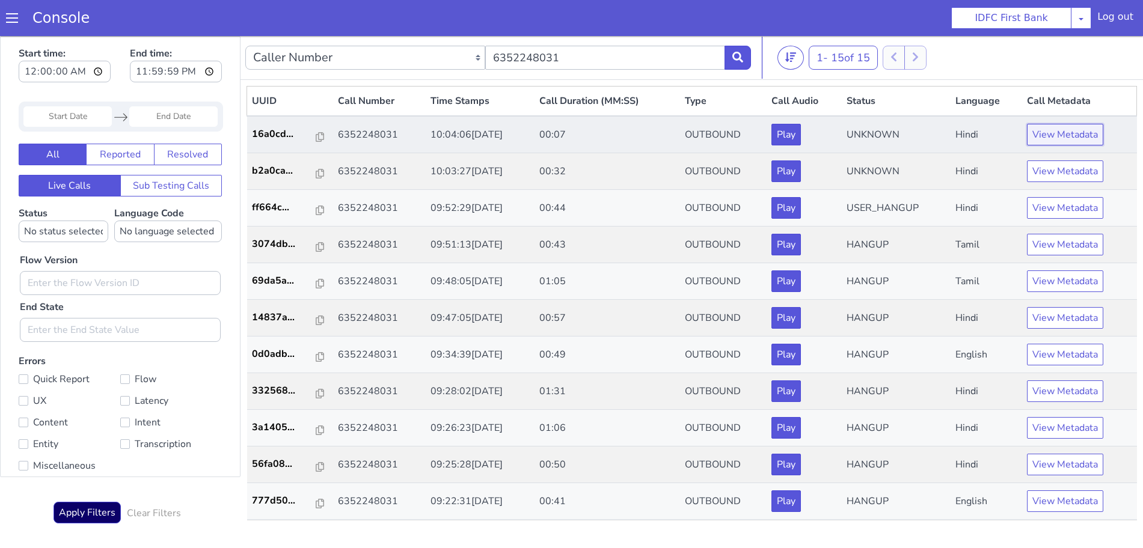
click at [1056, 133] on button "View Metadata" at bounding box center [1065, 135] width 76 height 22
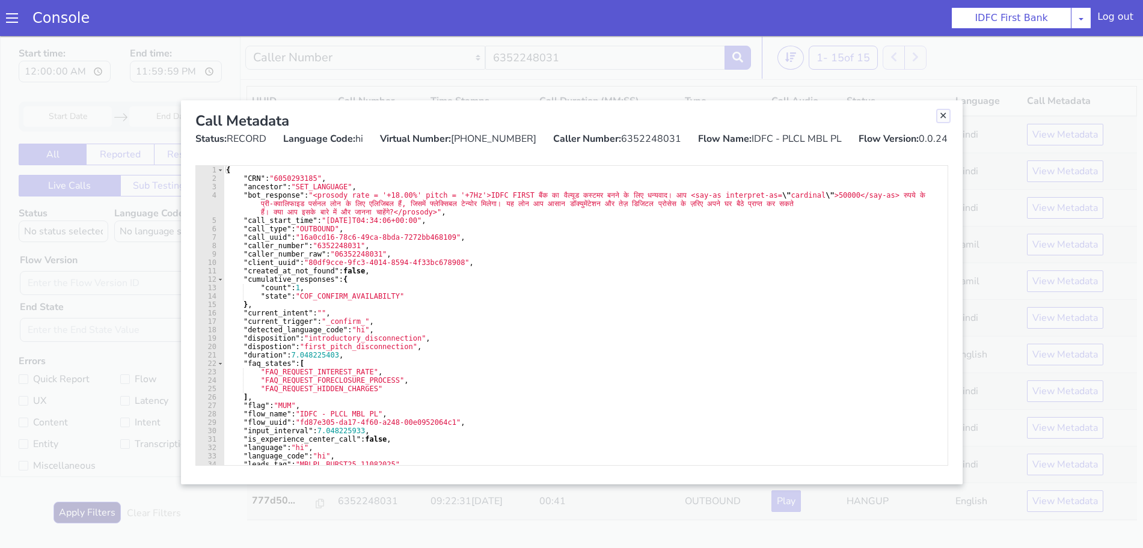
click at [940, 116] on link "Close" at bounding box center [943, 116] width 12 height 12
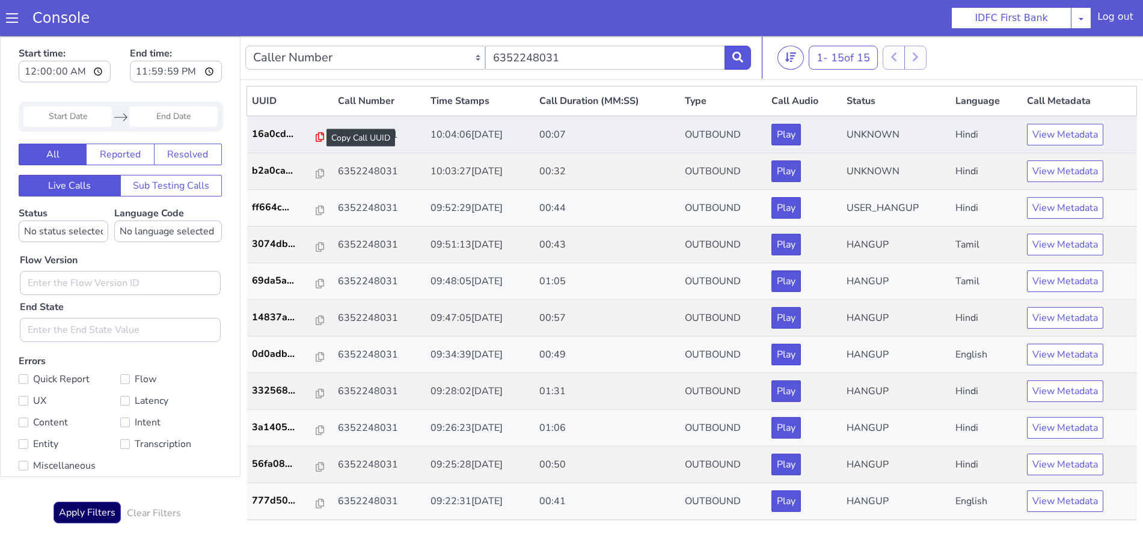
click at [316, 135] on icon at bounding box center [320, 137] width 8 height 10
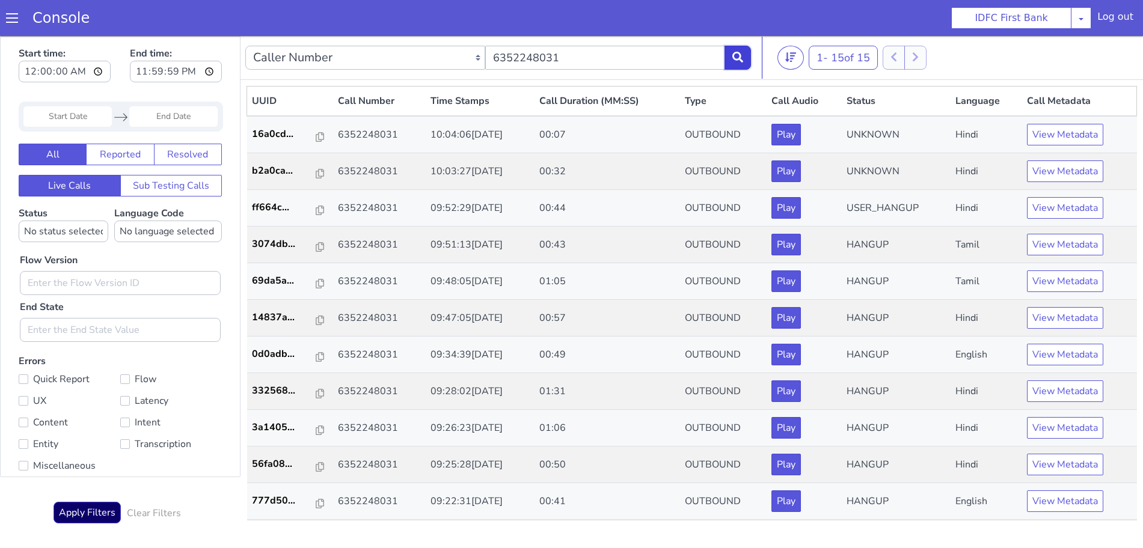
click at [737, 56] on icon at bounding box center [737, 57] width 11 height 11
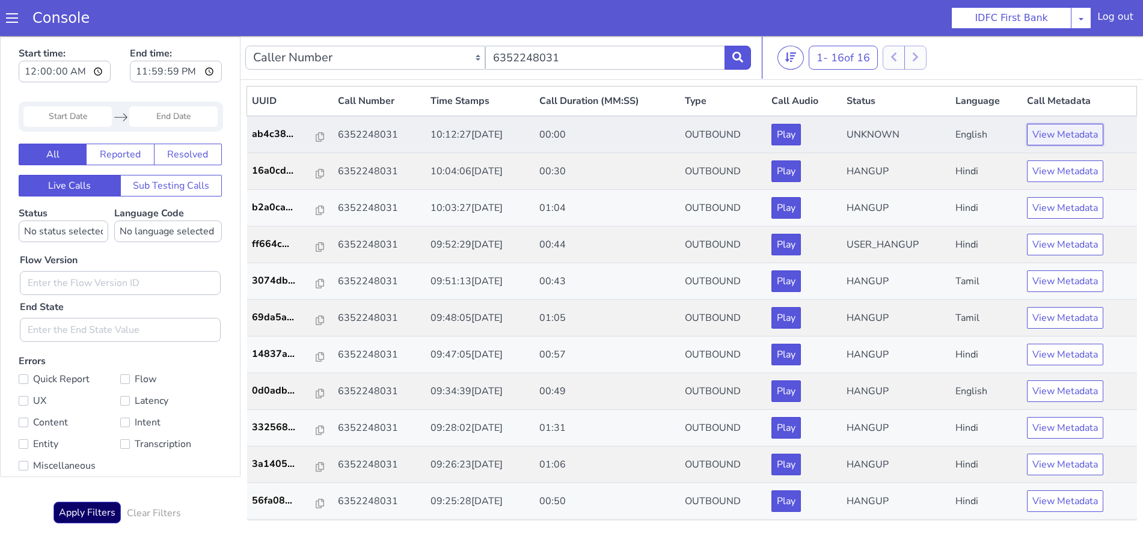
click at [1054, 141] on button "View Metadata" at bounding box center [1065, 135] width 76 height 22
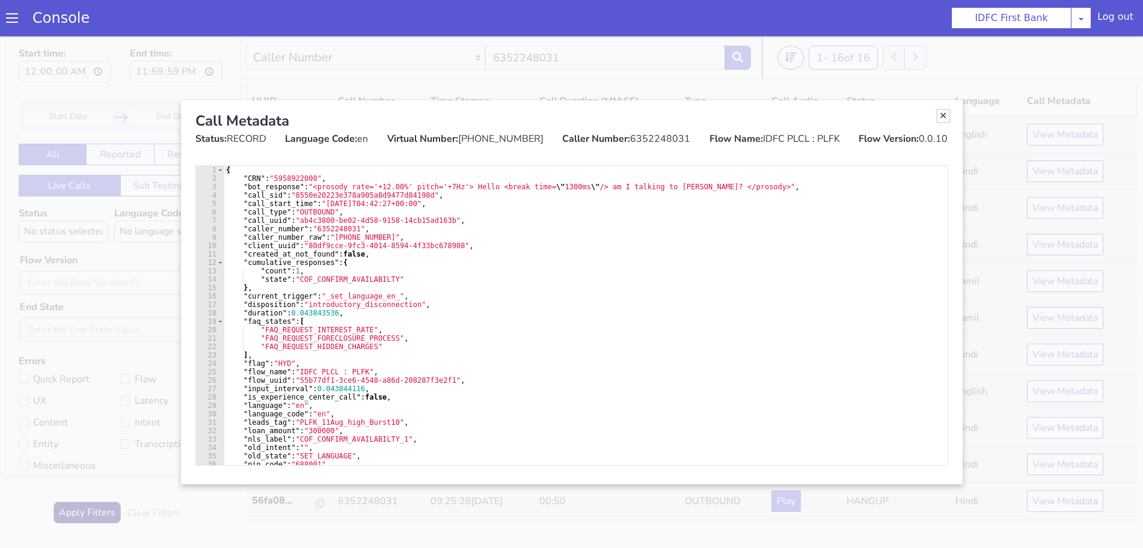
click at [944, 115] on link "Close" at bounding box center [943, 116] width 12 height 12
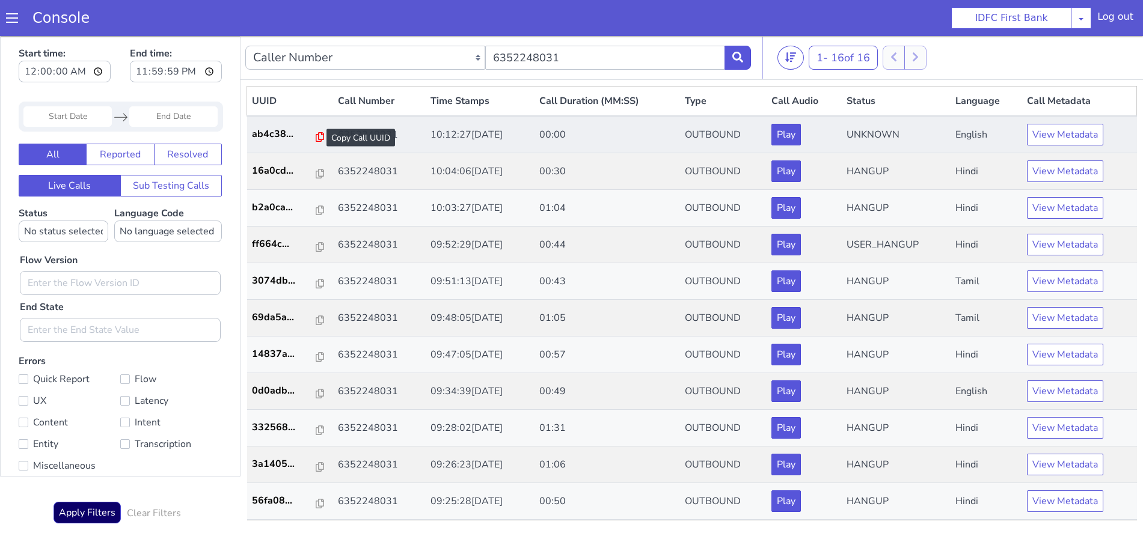
click at [316, 141] on icon at bounding box center [320, 137] width 8 height 10
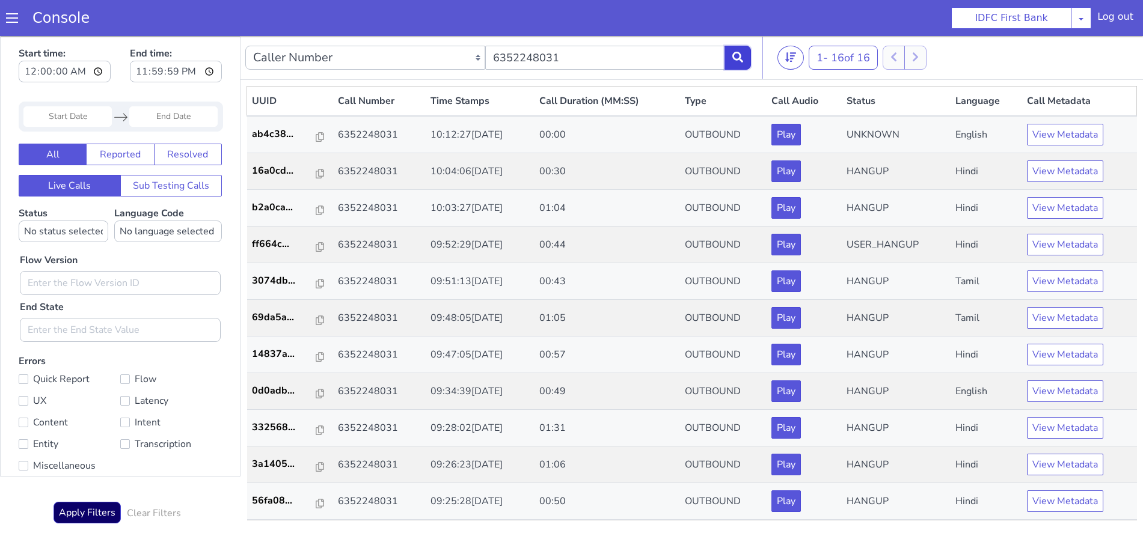
click at [741, 57] on icon at bounding box center [737, 57] width 11 height 11
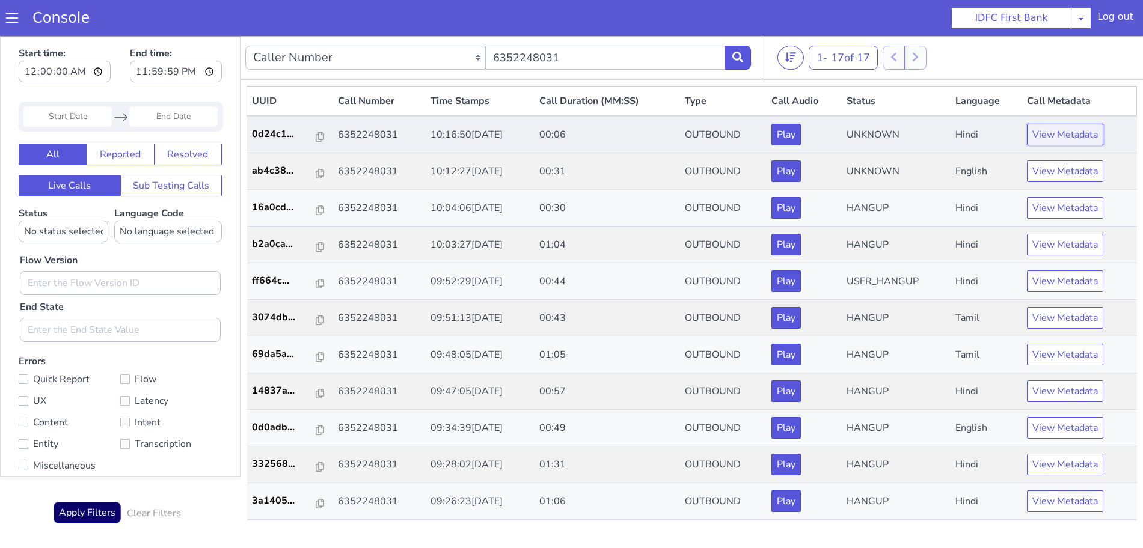
click at [1036, 140] on button "View Metadata" at bounding box center [1065, 135] width 76 height 22
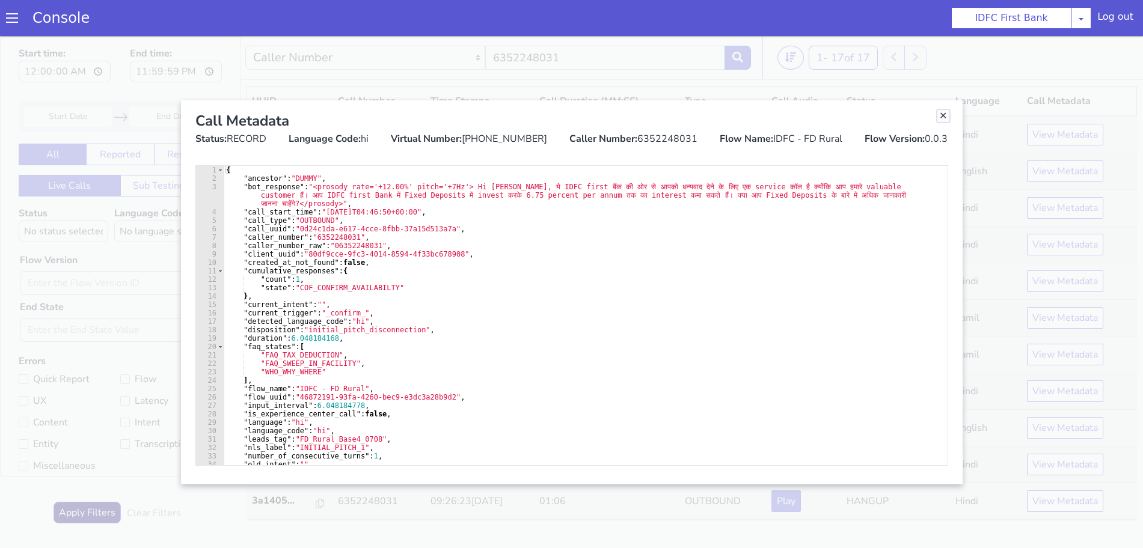
click at [939, 111] on link "Close" at bounding box center [943, 116] width 12 height 12
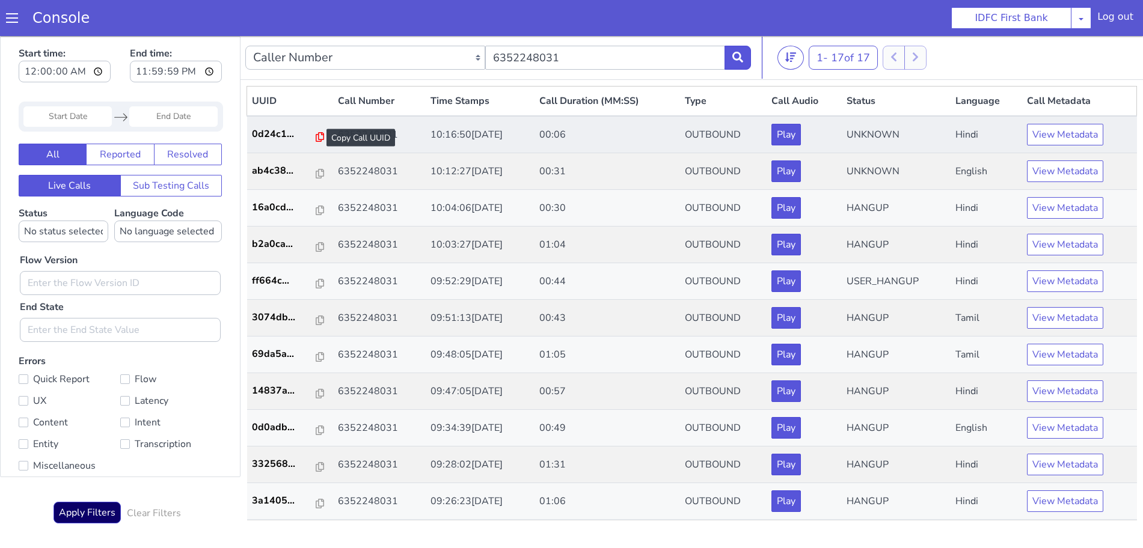
click at [316, 138] on icon at bounding box center [320, 137] width 8 height 10
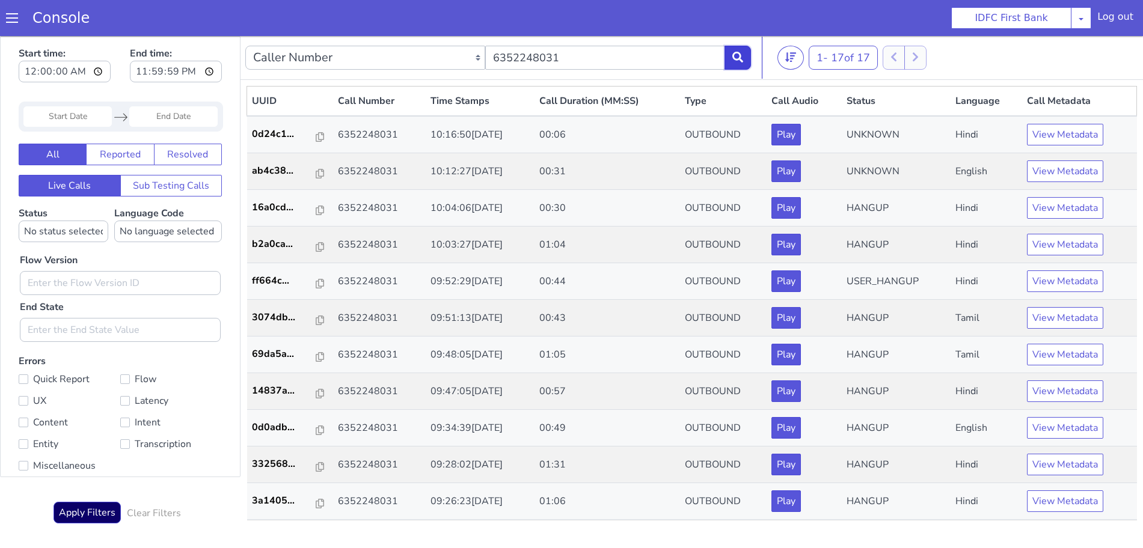
click at [743, 57] on icon at bounding box center [737, 57] width 11 height 11
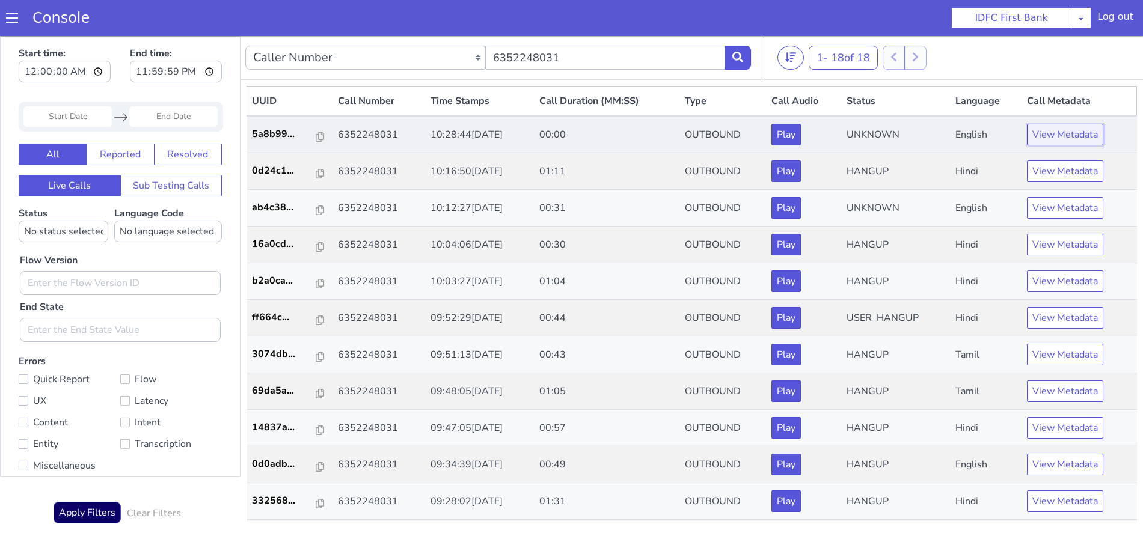
click at [1052, 129] on button "View Metadata" at bounding box center [1065, 135] width 76 height 22
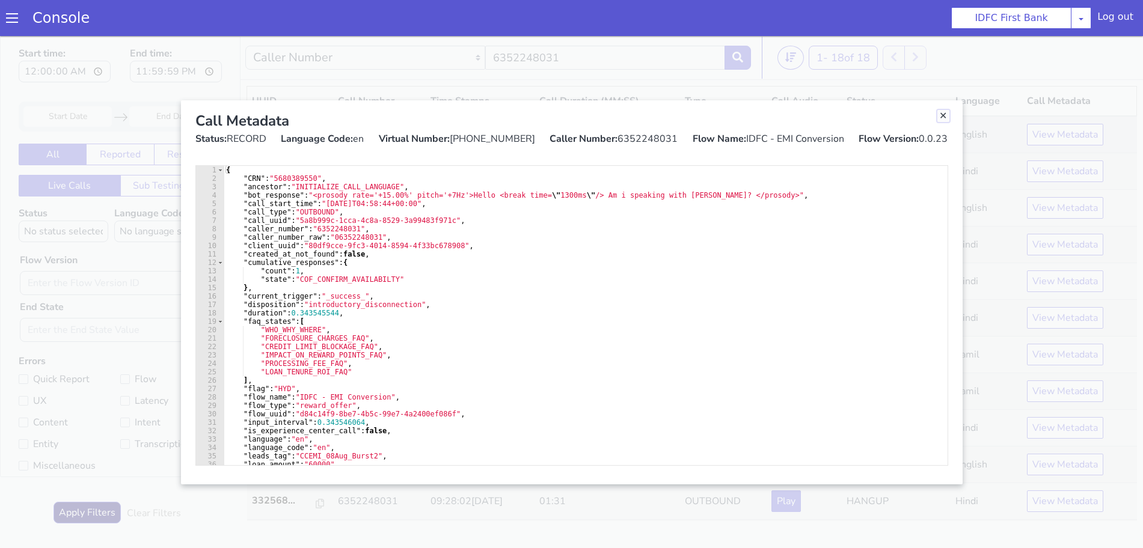
drag, startPoint x: 941, startPoint y: 115, endPoint x: 923, endPoint y: 137, distance: 27.7
click at [941, 115] on link "Close" at bounding box center [943, 116] width 12 height 12
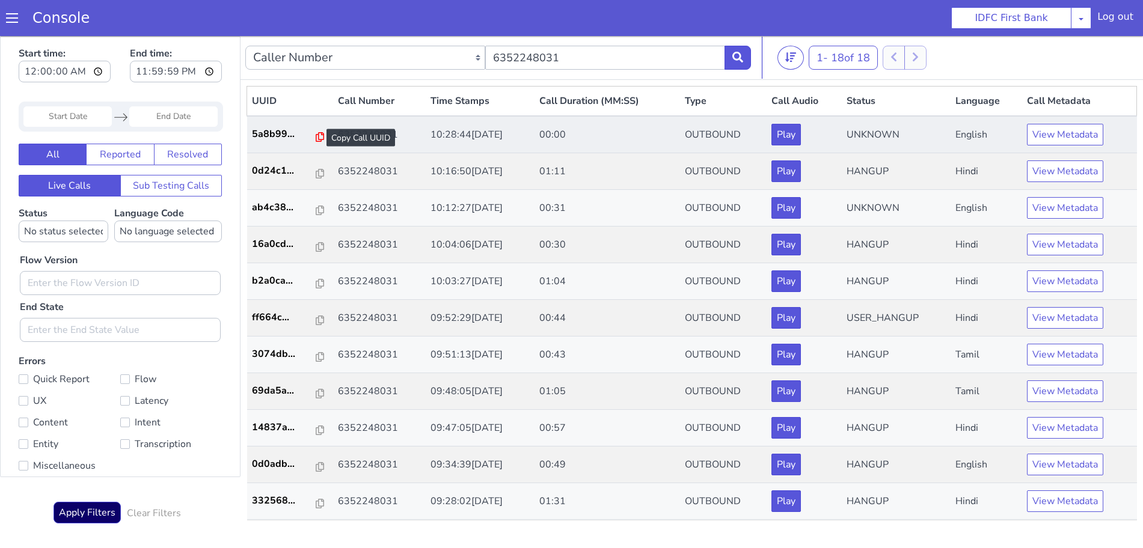
click at [316, 140] on icon at bounding box center [320, 137] width 8 height 10
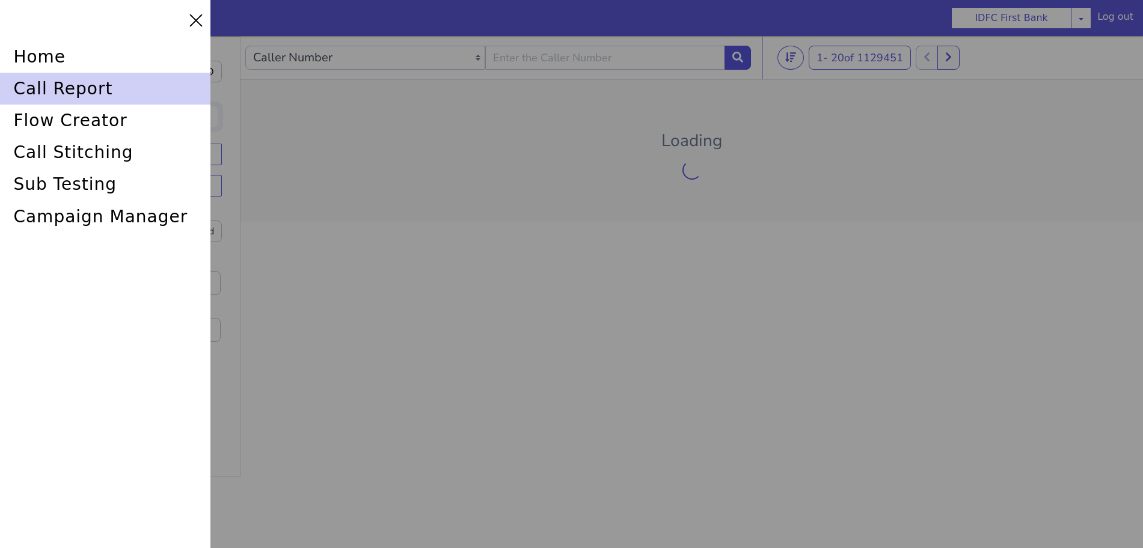
click at [50, 91] on div "call report" at bounding box center [105, 89] width 210 height 32
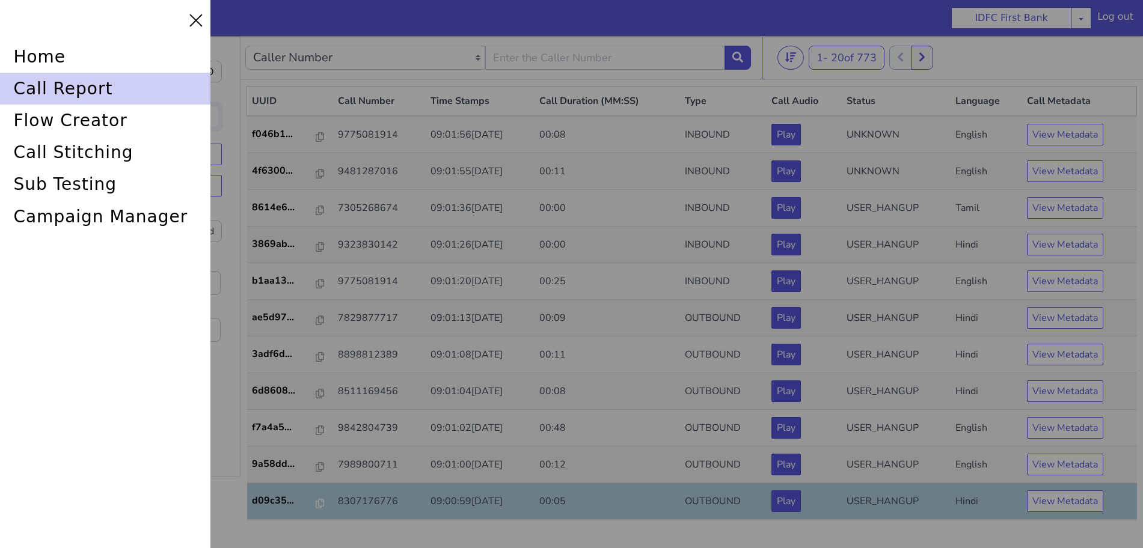
click at [41, 87] on div "call report" at bounding box center [105, 89] width 210 height 32
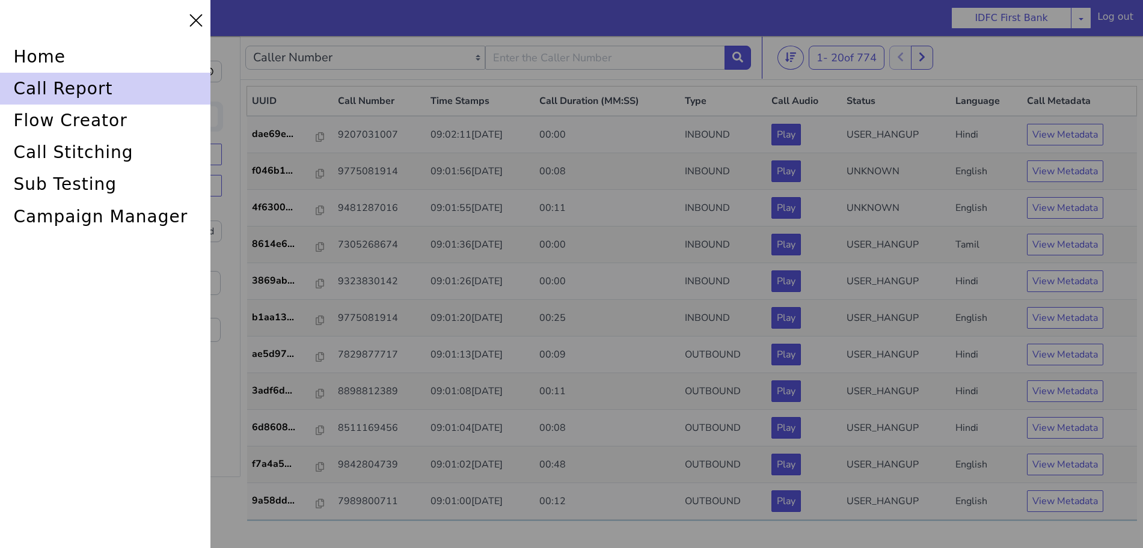
click at [49, 82] on div "call report" at bounding box center [105, 89] width 210 height 32
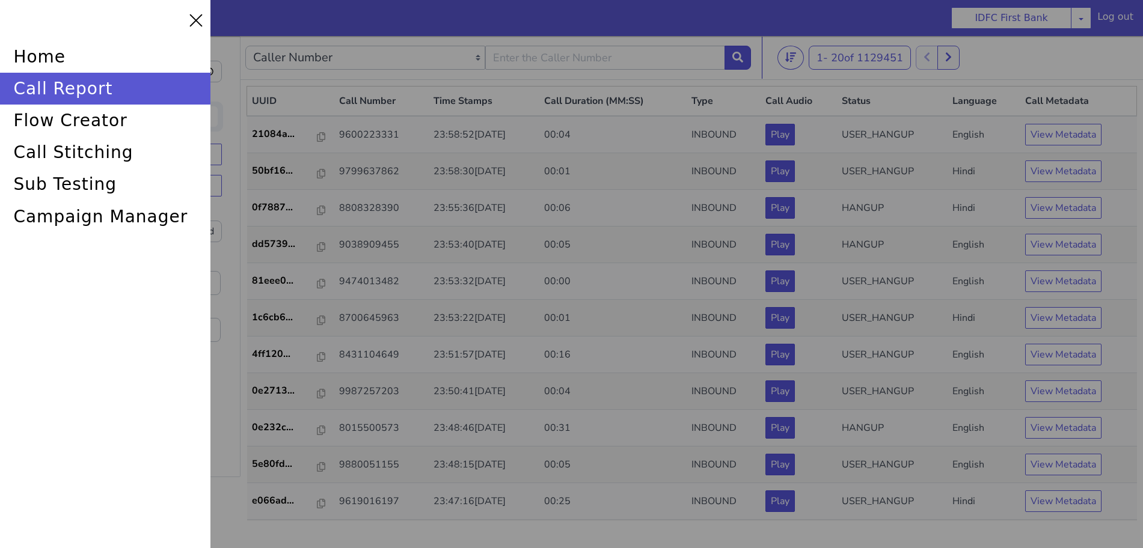
click at [49, 364] on div "home call report flow creator call stitching sub testing campaign manager" at bounding box center [105, 274] width 210 height 548
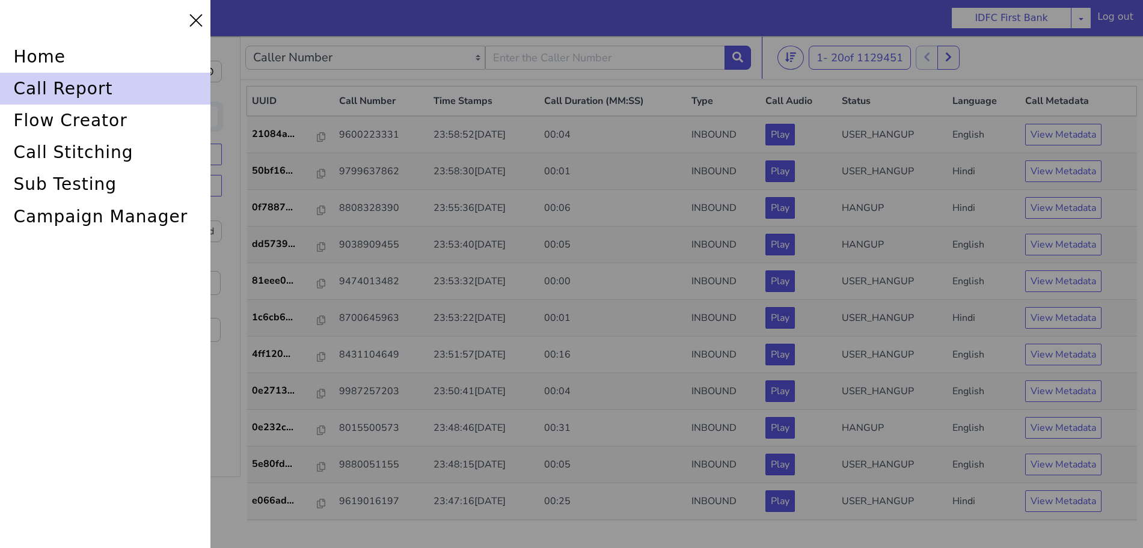
click at [51, 81] on div "call report" at bounding box center [105, 89] width 210 height 32
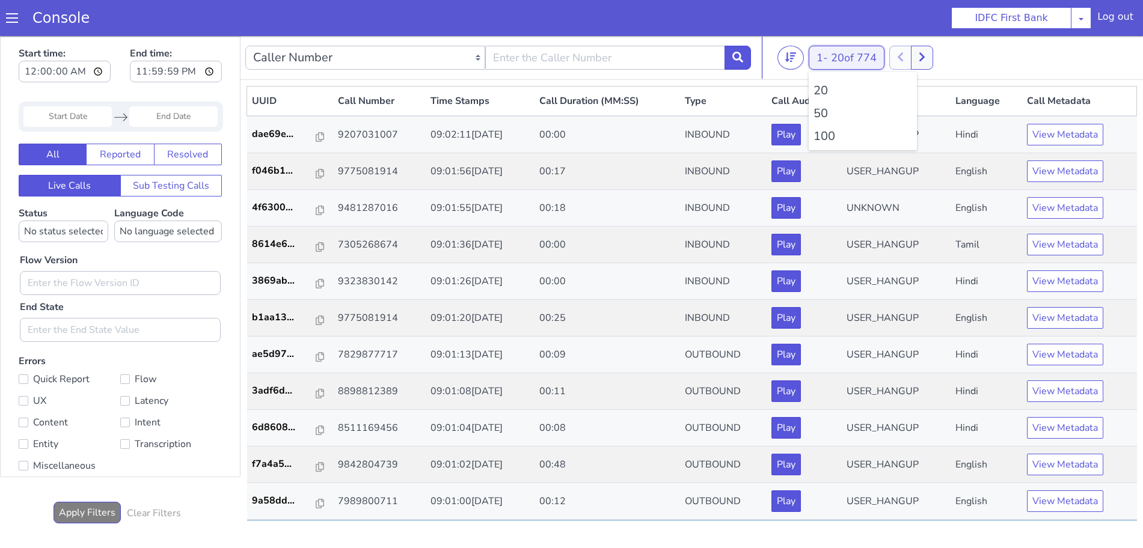
click at [854, 55] on span "20 of 774" at bounding box center [854, 58] width 46 height 14
click at [829, 135] on li "100" at bounding box center [863, 136] width 99 height 18
type input "7849076224"
click at [745, 56] on button at bounding box center [738, 58] width 26 height 24
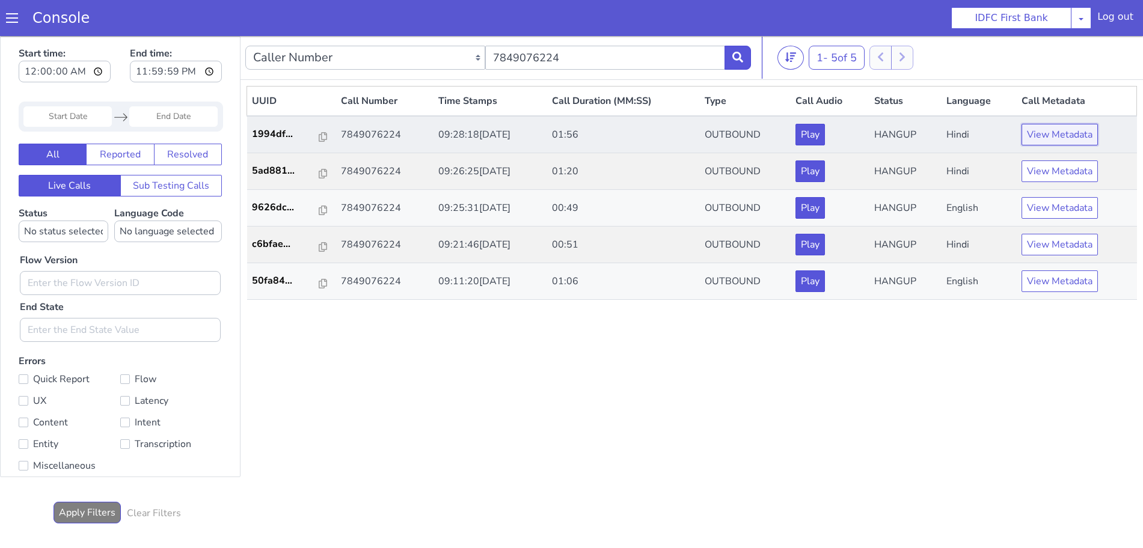
click at [1061, 129] on button "View Metadata" at bounding box center [1060, 135] width 76 height 22
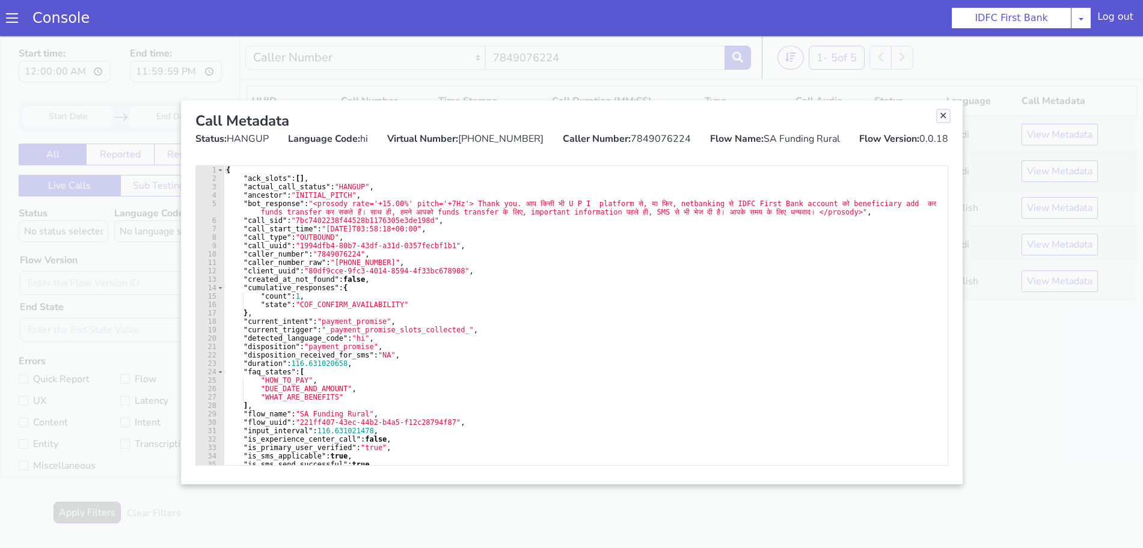
click at [940, 115] on link "Close" at bounding box center [943, 116] width 12 height 12
